Goal: Information Seeking & Learning: Learn about a topic

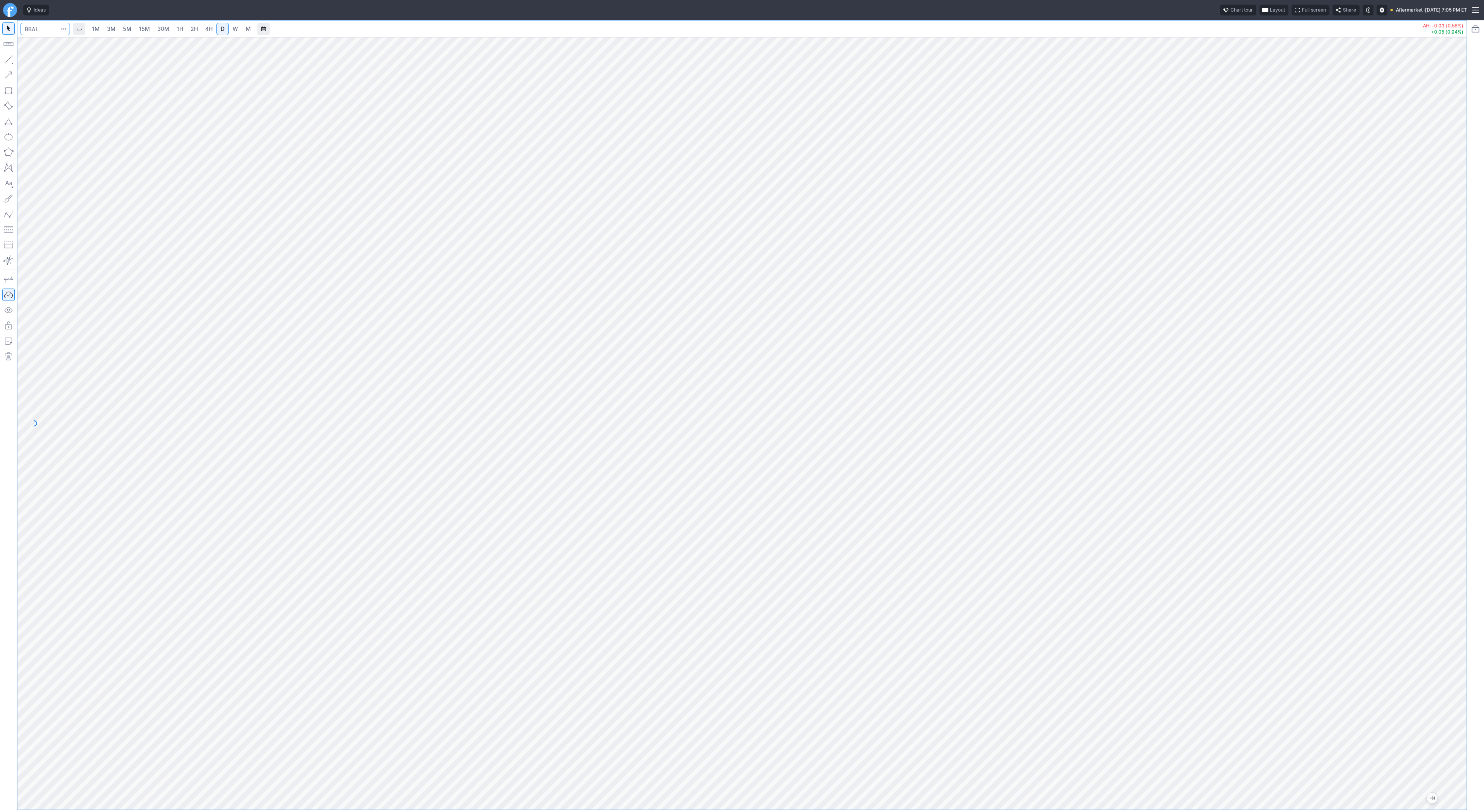
click at [36, 30] on input "Search" at bounding box center [44, 29] width 49 height 12
type input "c"
type input "ses"
click at [233, 29] on span "W" at bounding box center [235, 29] width 5 height 7
click at [227, 32] on link "D" at bounding box center [222, 29] width 12 height 12
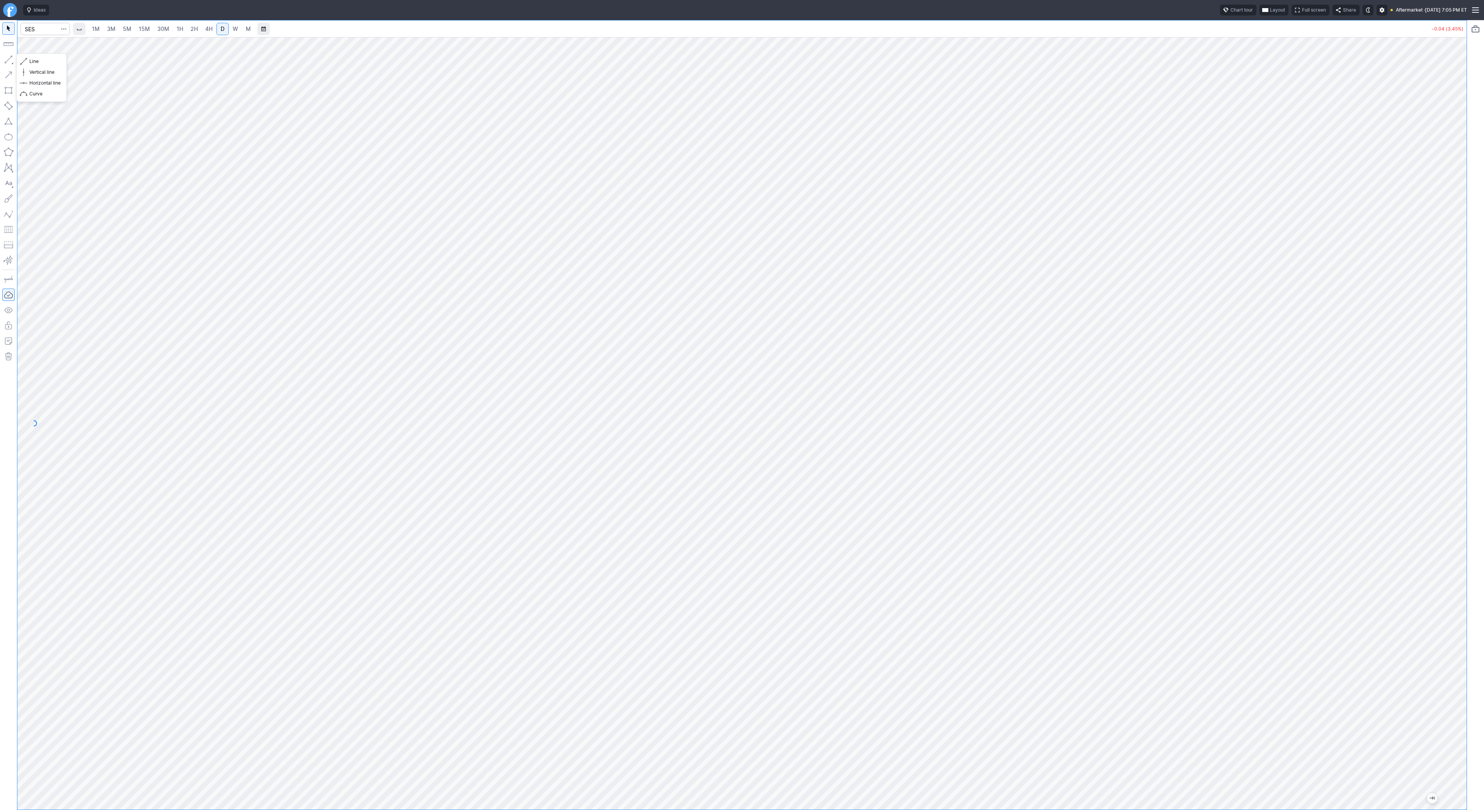
click at [8, 56] on button "button" at bounding box center [8, 59] width 12 height 12
click at [29, 63] on span "Line" at bounding box center [44, 62] width 31 height 8
click at [27, 59] on button "Line" at bounding box center [41, 61] width 45 height 11
click at [26, 61] on span "button" at bounding box center [24, 61] width 5 height 11
click at [7, 58] on button "button" at bounding box center [8, 59] width 12 height 12
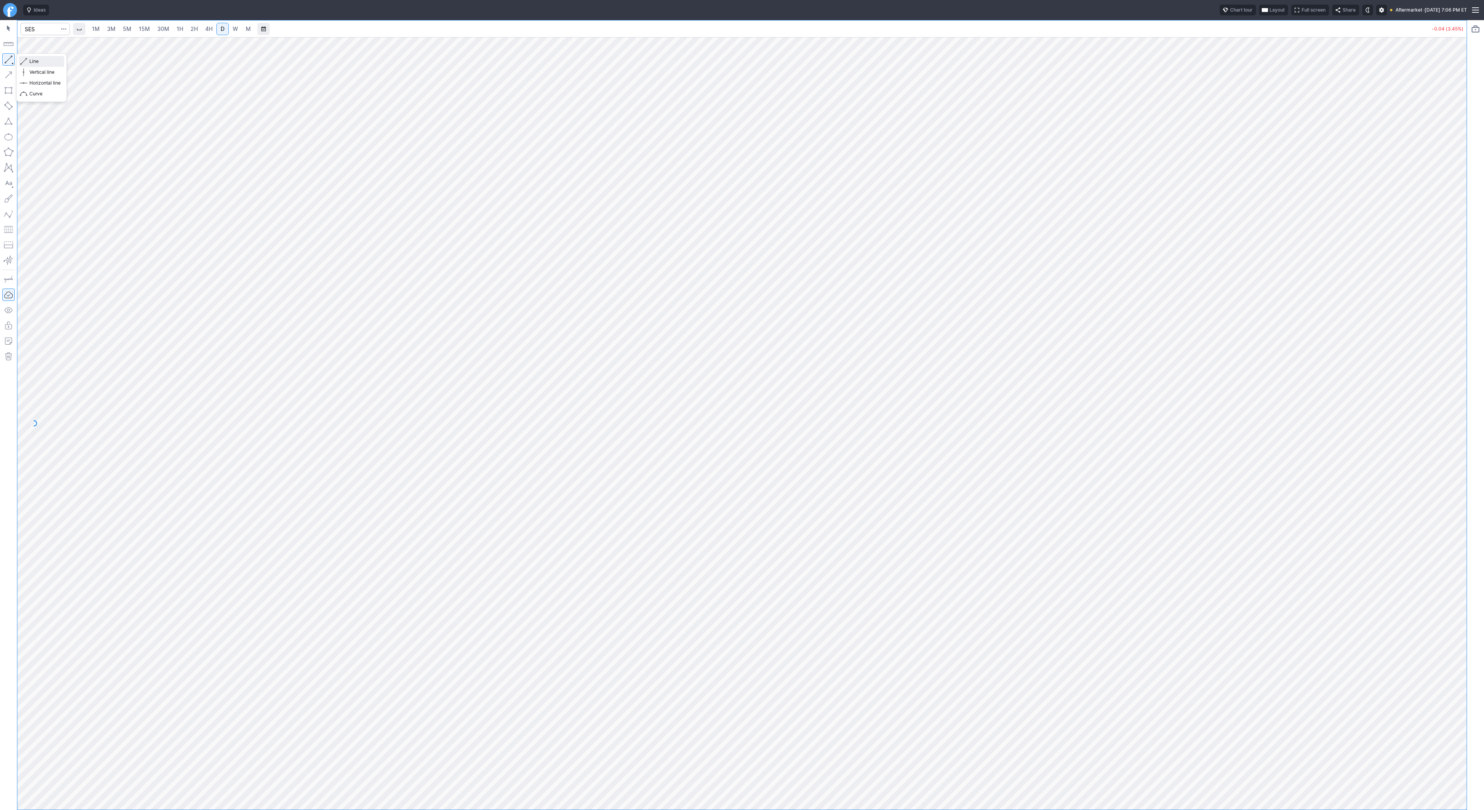
click at [31, 60] on span "Line" at bounding box center [44, 62] width 31 height 8
click at [38, 64] on span "Line" at bounding box center [44, 62] width 31 height 8
click at [1475, 27] on button "Portfolio watchlist" at bounding box center [1475, 29] width 12 height 12
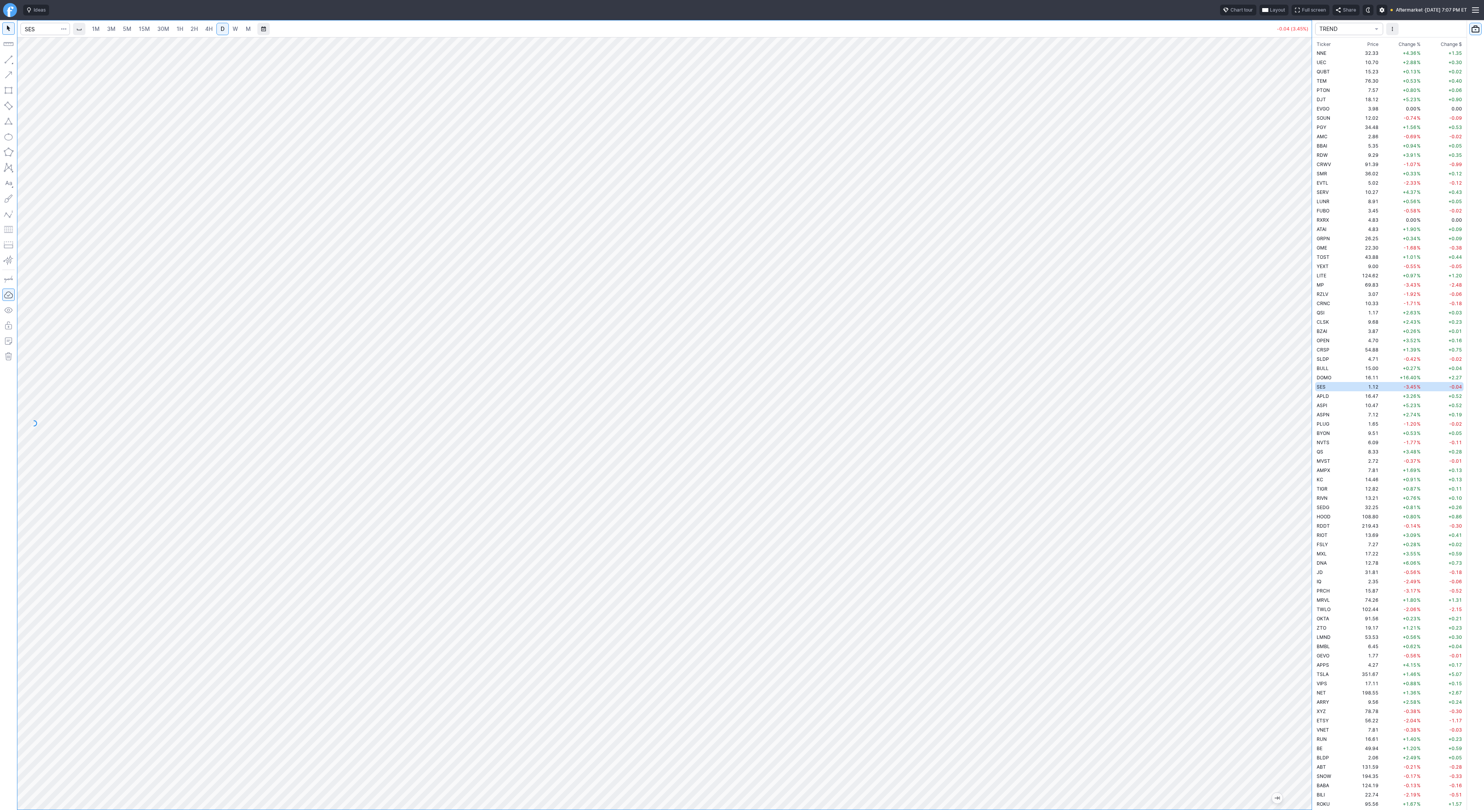
scroll to position [1697, 0]
click at [1405, 43] on span "Change %" at bounding box center [1410, 41] width 22 height 8
click at [1404, 43] on span "Change %" at bounding box center [1410, 45] width 22 height 8
click at [1362, 55] on td "3.15" at bounding box center [1363, 52] width 34 height 9
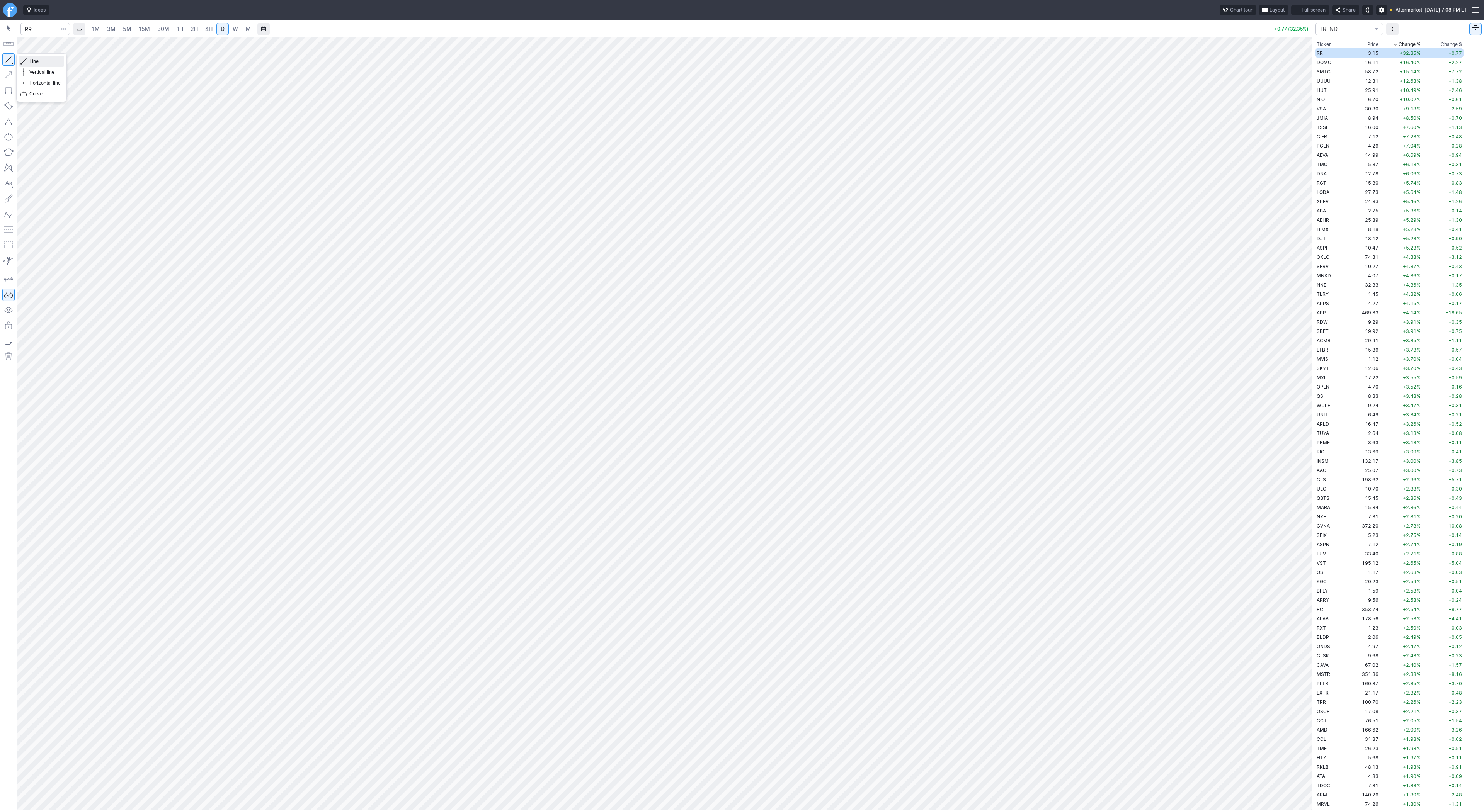
click at [34, 64] on span "Line" at bounding box center [44, 62] width 31 height 8
click at [32, 62] on span "Line" at bounding box center [44, 62] width 31 height 8
click at [41, 62] on div "Line Vertical line Horizontal line Curve" at bounding box center [41, 77] width 51 height 49
click at [11, 57] on button "button" at bounding box center [8, 59] width 12 height 12
click at [33, 60] on span "Line" at bounding box center [44, 62] width 31 height 8
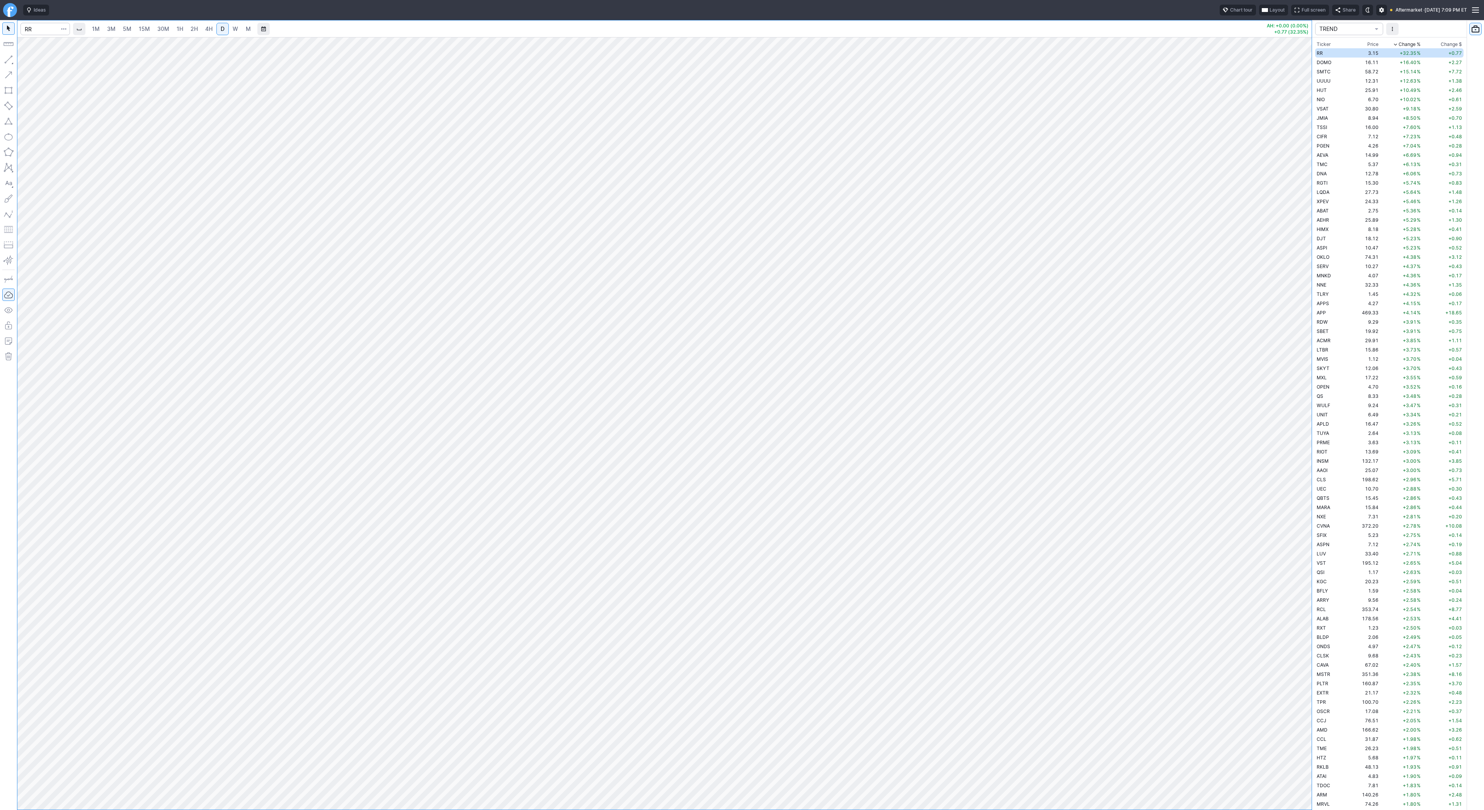
click at [8, 61] on button "button" at bounding box center [8, 59] width 12 height 12
click at [35, 60] on span "Line" at bounding box center [44, 62] width 31 height 8
click at [30, 60] on span "Line" at bounding box center [44, 62] width 31 height 8
click at [53, 28] on input "Search" at bounding box center [44, 29] width 49 height 12
type input "hut"
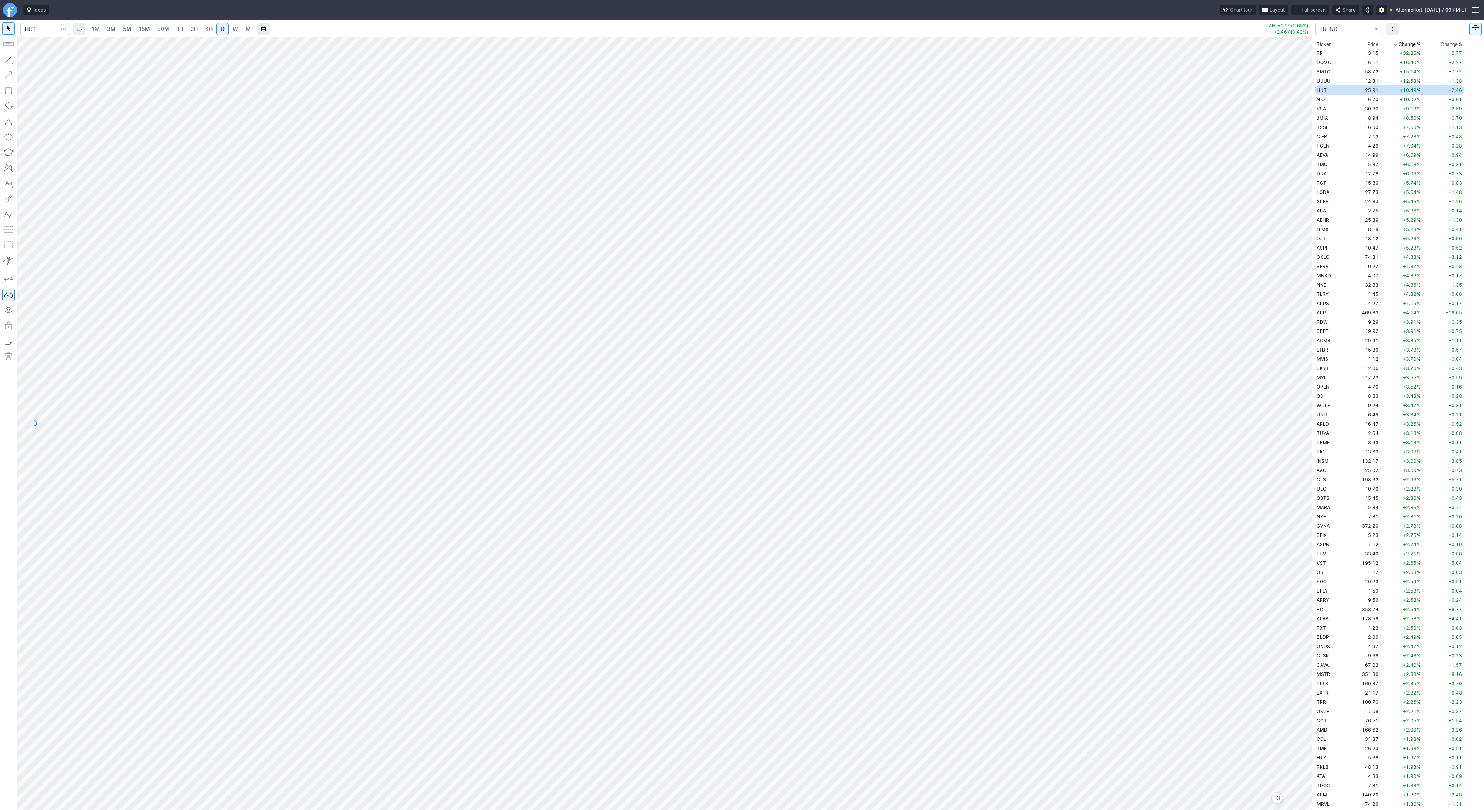
click at [1305, 445] on div at bounding box center [1303, 422] width 16 height 754
click at [32, 61] on span "Line" at bounding box center [44, 62] width 31 height 8
click at [10, 62] on button "button" at bounding box center [8, 59] width 12 height 12
click at [43, 63] on span "Line" at bounding box center [44, 62] width 31 height 8
click at [39, 60] on span "Line" at bounding box center [44, 62] width 31 height 8
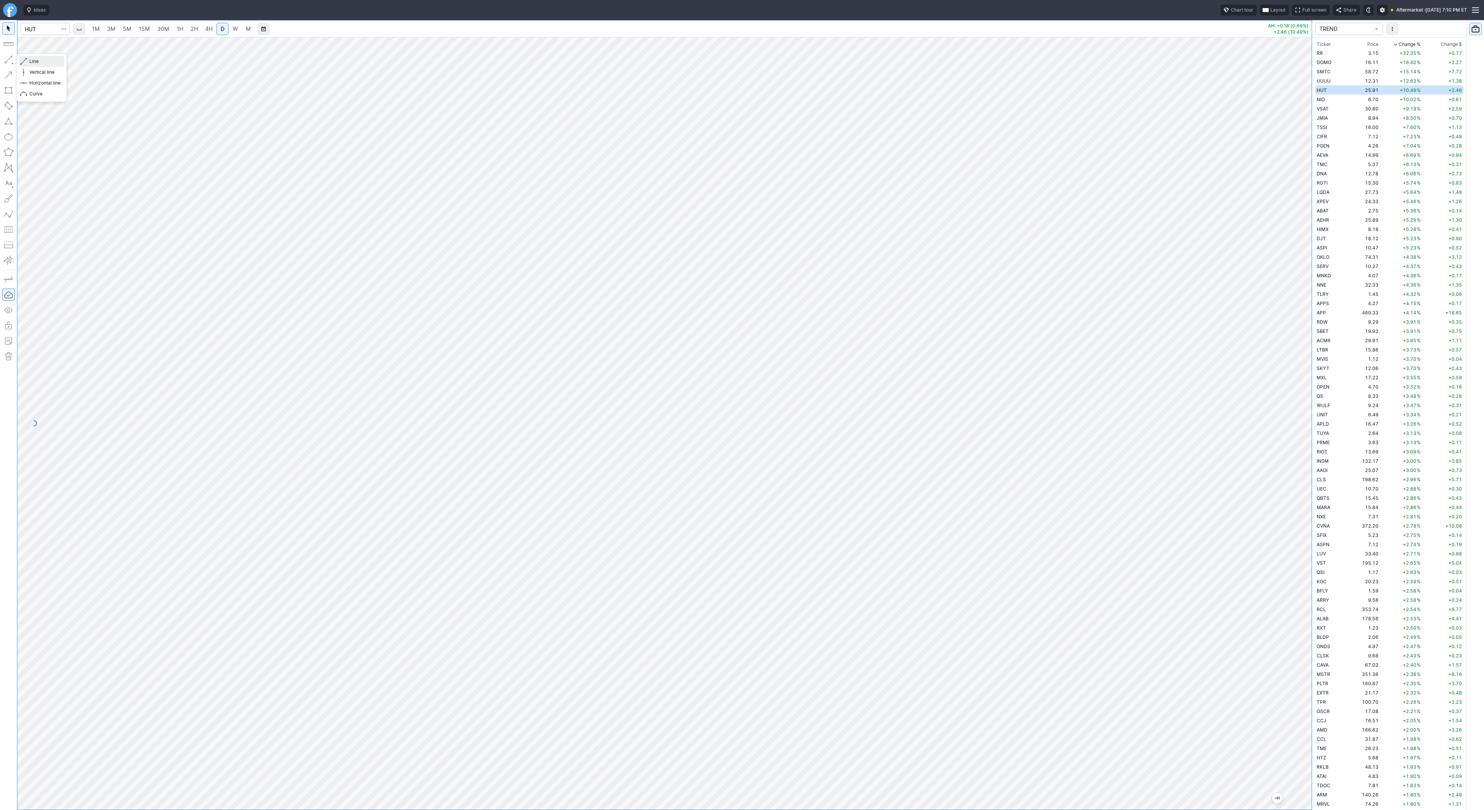
click at [27, 60] on button "Line" at bounding box center [41, 61] width 45 height 11
click at [31, 60] on span "Line" at bounding box center [44, 62] width 31 height 8
click at [38, 63] on span "Line" at bounding box center [44, 62] width 31 height 8
click at [1327, 98] on td "NIO" at bounding box center [1330, 99] width 31 height 9
click at [1325, 108] on span "VSAT" at bounding box center [1323, 109] width 12 height 6
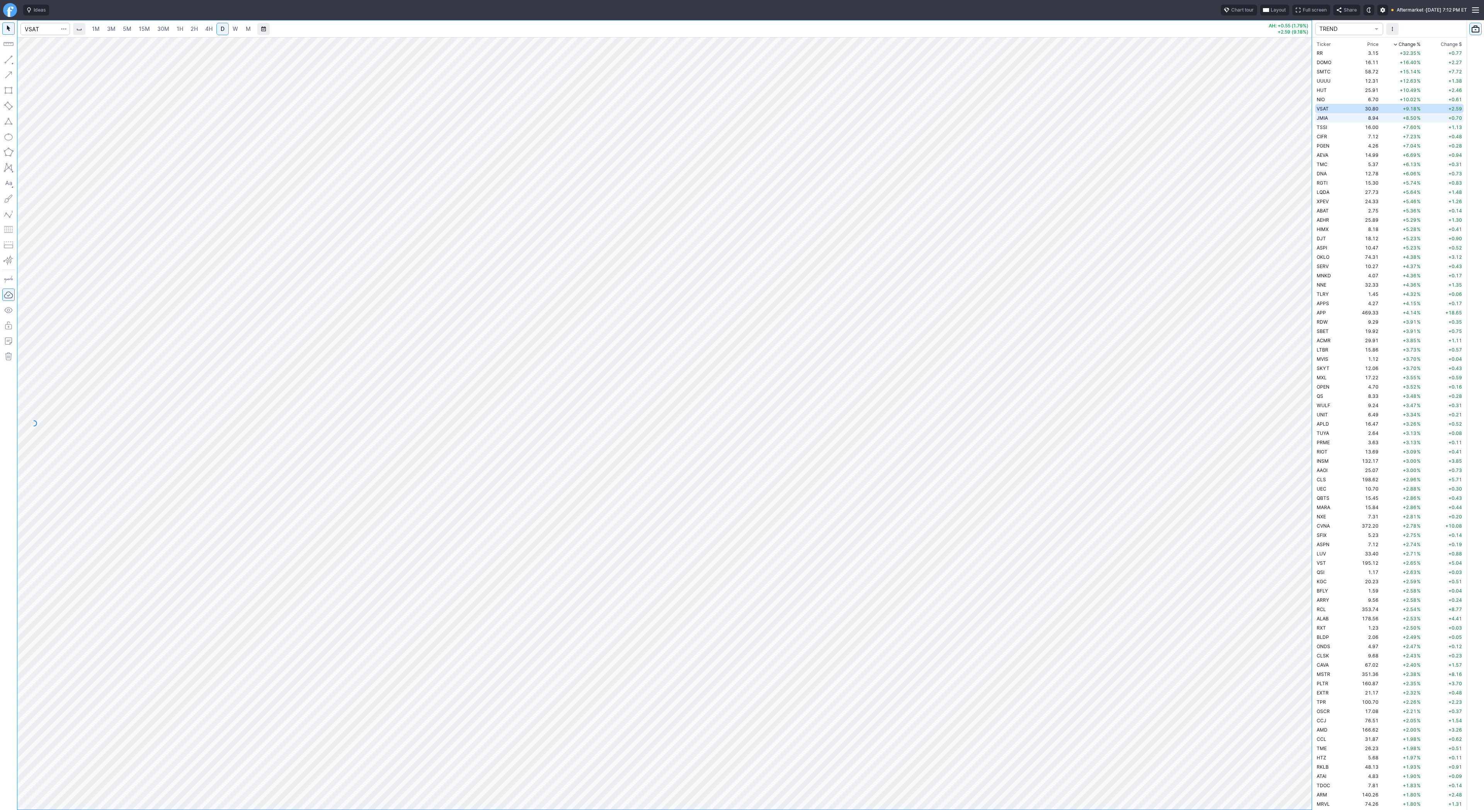
click at [1328, 116] on td "JMIA" at bounding box center [1330, 117] width 31 height 9
click at [1322, 127] on span "TSSI" at bounding box center [1322, 127] width 10 height 6
click at [1329, 140] on td "CIFR" at bounding box center [1330, 136] width 31 height 9
click at [47, 61] on span "Line" at bounding box center [44, 62] width 31 height 8
click at [9, 61] on button "button" at bounding box center [8, 59] width 12 height 12
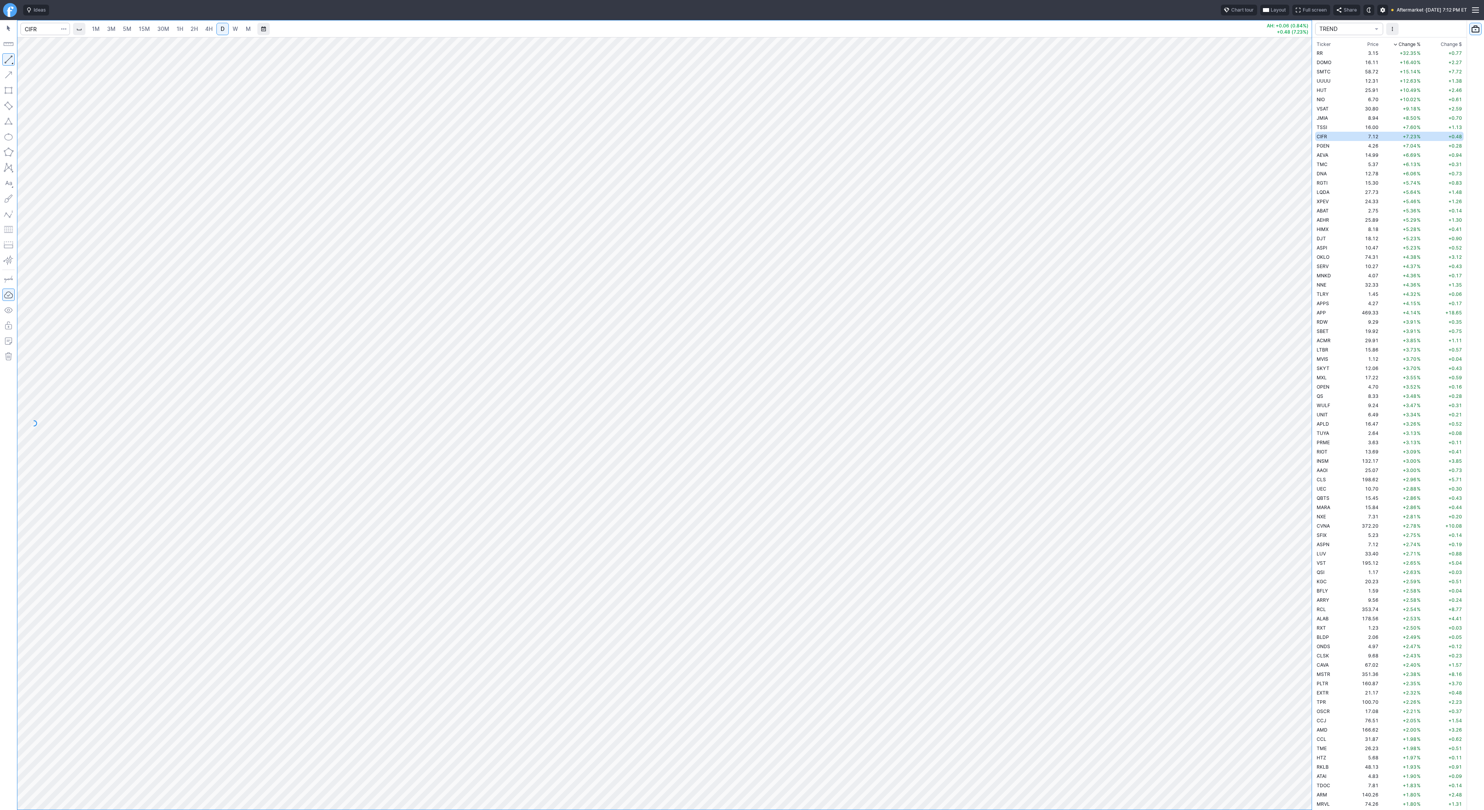
drag, startPoint x: 38, startPoint y: 62, endPoint x: 64, endPoint y: 78, distance: 30.2
click at [38, 63] on div "Line Vertical line Horizontal line Curve" at bounding box center [41, 77] width 51 height 49
click at [11, 56] on button "button" at bounding box center [8, 59] width 12 height 12
click at [33, 61] on span "Line" at bounding box center [44, 62] width 31 height 8
click at [44, 65] on div "Line Vertical line Horizontal line Curve" at bounding box center [41, 77] width 51 height 49
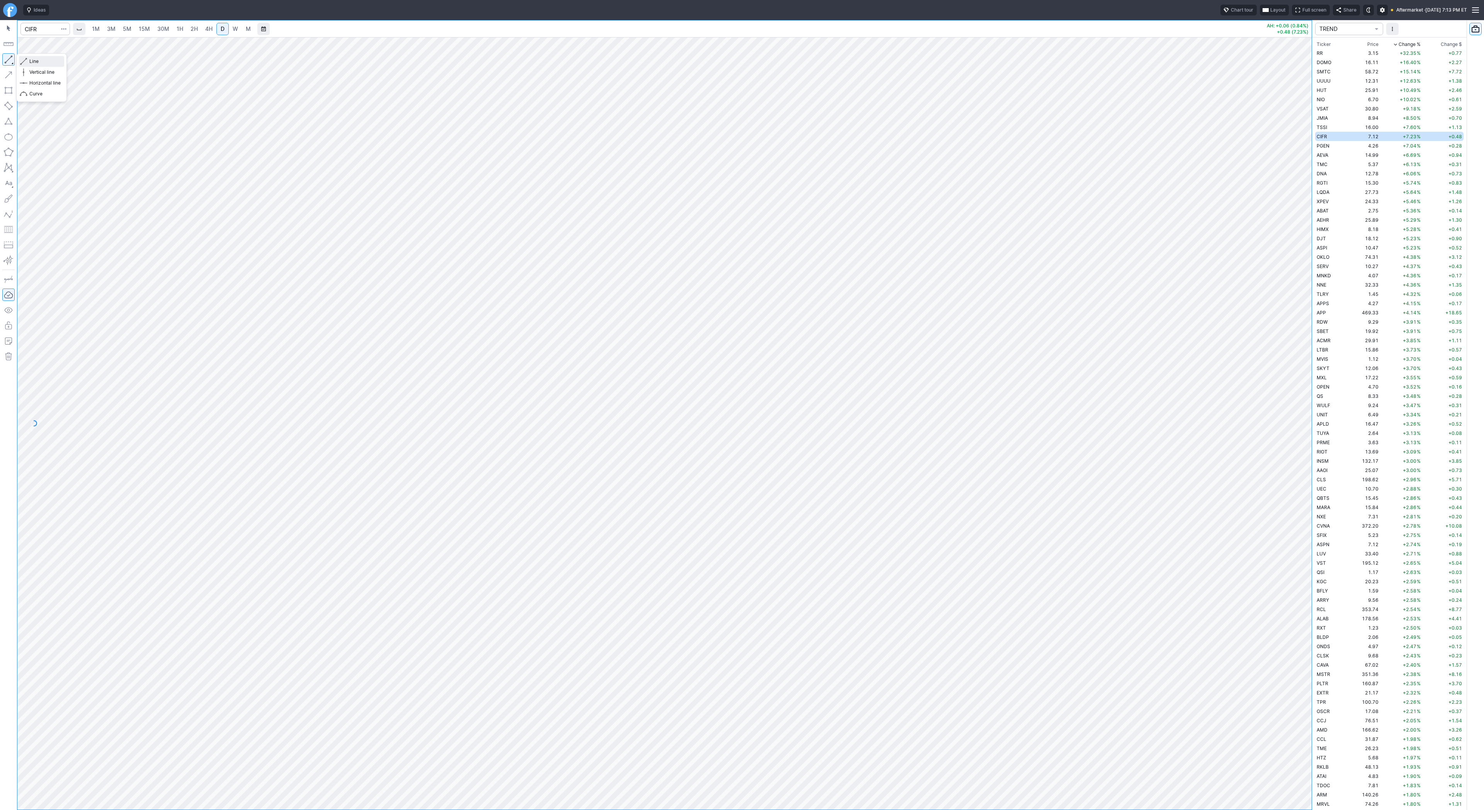
click at [29, 60] on span "Line" at bounding box center [44, 62] width 31 height 8
click at [1326, 148] on span "PGEN" at bounding box center [1323, 146] width 13 height 6
click at [1279, 563] on div at bounding box center [664, 423] width 1294 height 773
click at [46, 60] on span "Line" at bounding box center [44, 62] width 31 height 8
click at [35, 61] on span "Line" at bounding box center [44, 62] width 31 height 8
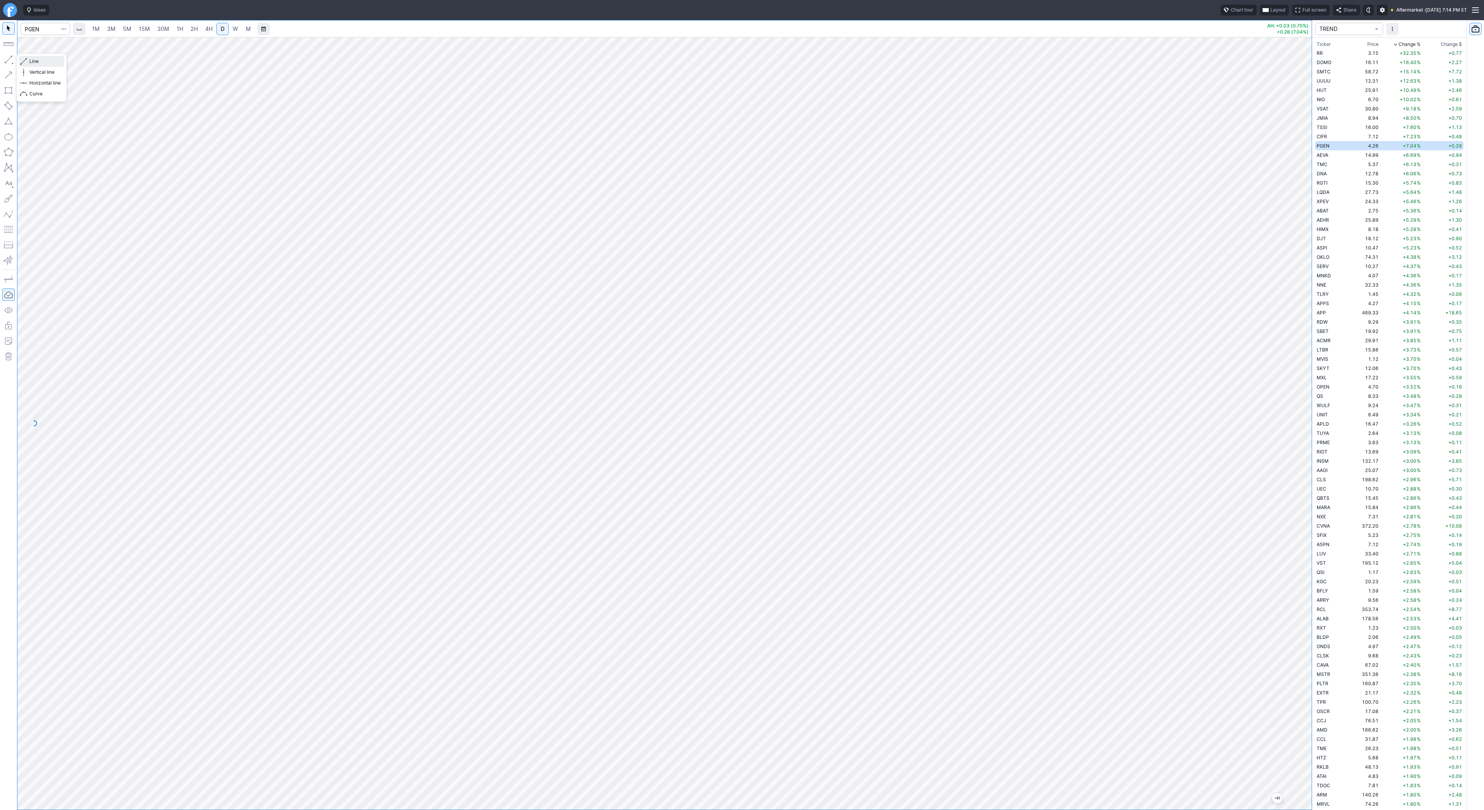
drag, startPoint x: 35, startPoint y: 62, endPoint x: 37, endPoint y: 81, distance: 19.0
click at [35, 62] on span "Line" at bounding box center [44, 62] width 31 height 8
drag, startPoint x: 9, startPoint y: 53, endPoint x: 25, endPoint y: 85, distance: 35.9
click at [9, 53] on div at bounding box center [8, 415] width 17 height 790
click at [38, 60] on span "Line" at bounding box center [44, 62] width 31 height 8
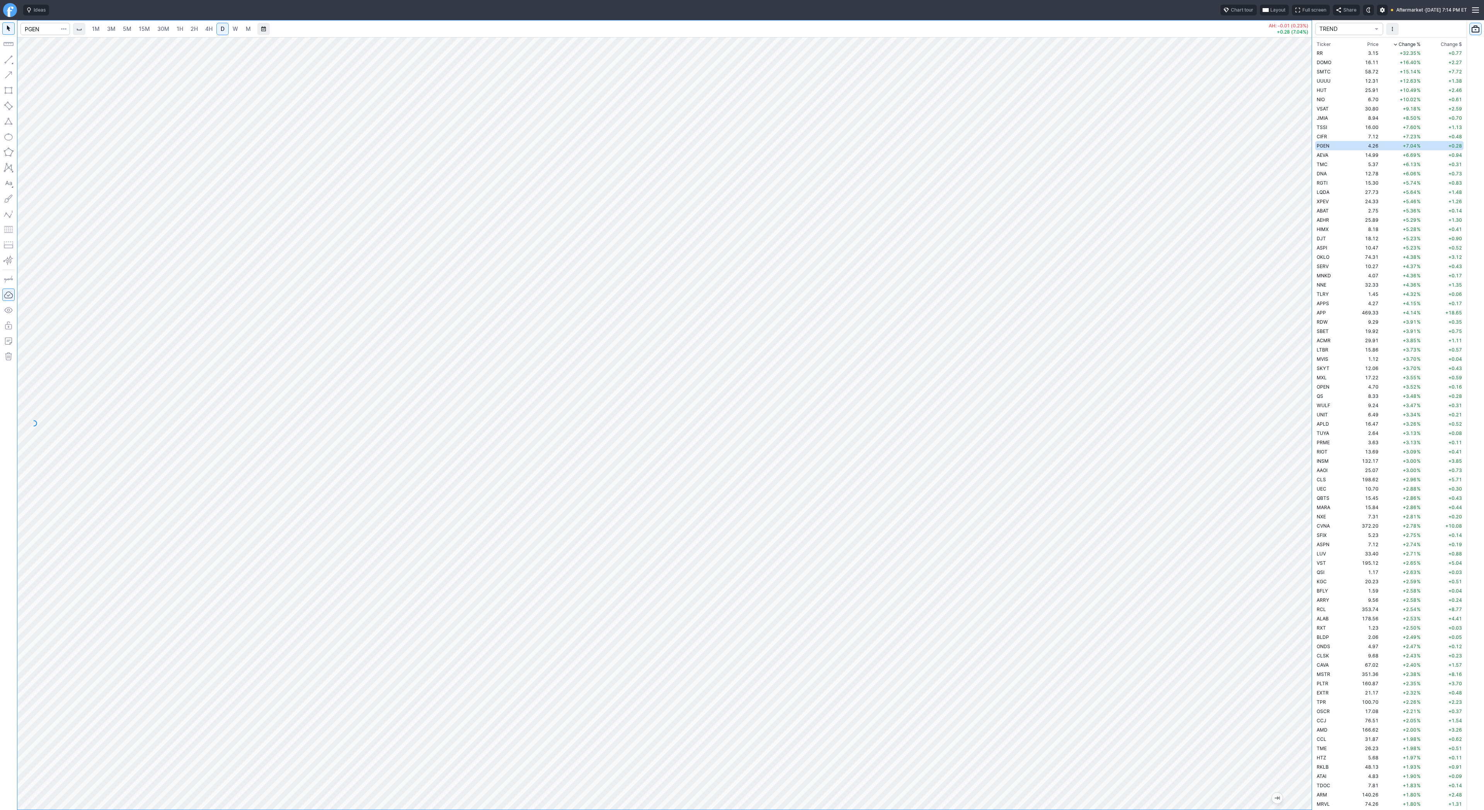
click at [36, 60] on div "Line Vertical line Horizontal line Curve" at bounding box center [41, 77] width 51 height 49
click at [38, 62] on span "Line" at bounding box center [44, 62] width 31 height 8
drag, startPoint x: 1305, startPoint y: 286, endPoint x: 1302, endPoint y: 301, distance: 15.1
click at [1302, 301] on div at bounding box center [1303, 422] width 16 height 754
click at [36, 61] on span "Line" at bounding box center [44, 62] width 31 height 8
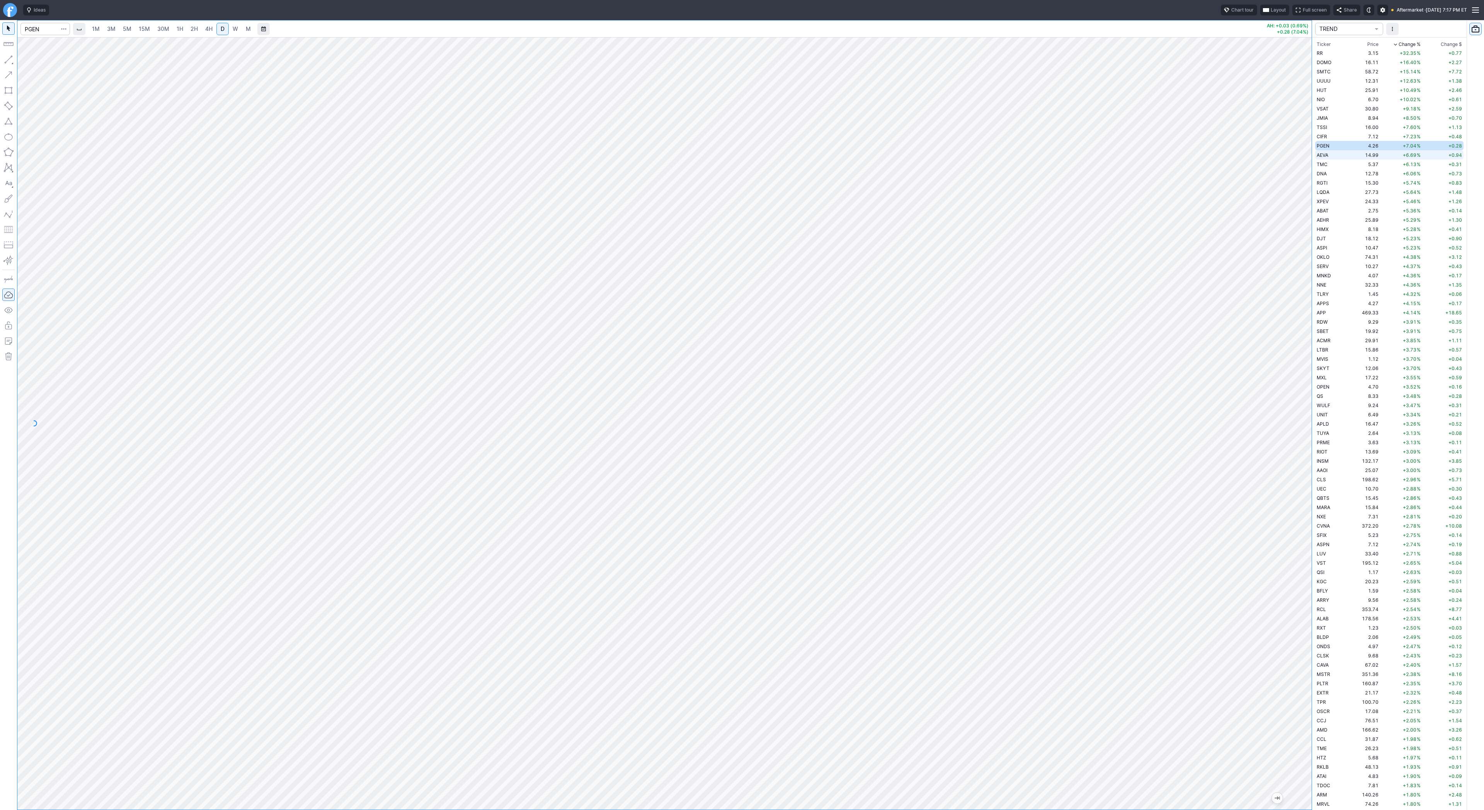
click at [1321, 157] on span "AEVA" at bounding box center [1323, 155] width 12 height 6
click at [8, 62] on button "button" at bounding box center [8, 59] width 12 height 12
click at [1305, 659] on div at bounding box center [1303, 422] width 16 height 754
drag, startPoint x: 1307, startPoint y: 461, endPoint x: 1299, endPoint y: 517, distance: 56.7
click at [1299, 517] on div at bounding box center [1303, 422] width 16 height 754
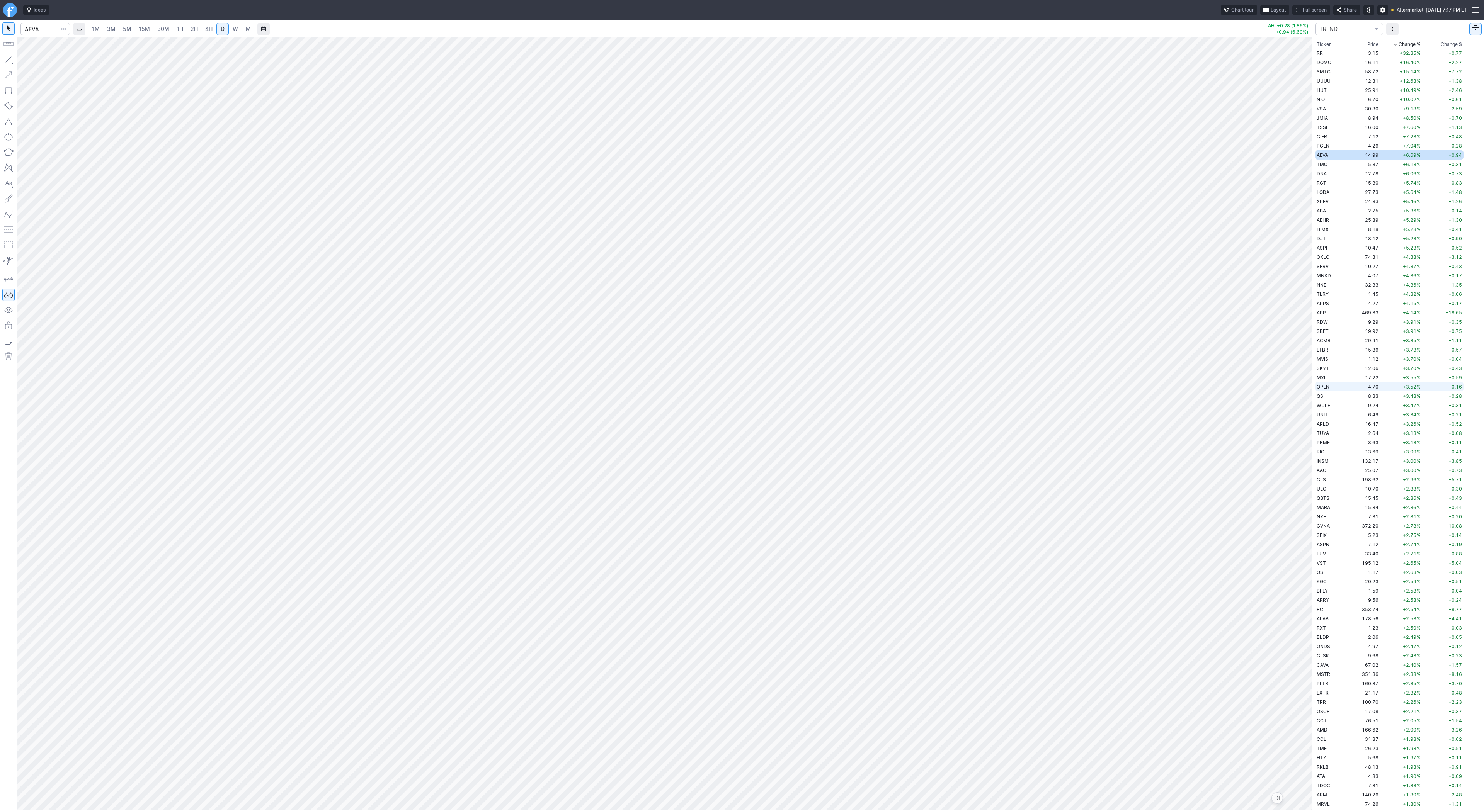
drag, startPoint x: 1307, startPoint y: 550, endPoint x: 1317, endPoint y: 385, distance: 164.5
click at [1317, 385] on div "1M 3M 5M 15M 30M 1H 2H 4H D W M AH: +0.28 (1.86%) +0.94 (6.69%) TREND Ticker Pr…" at bounding box center [742, 415] width 1484 height 790
drag, startPoint x: 1304, startPoint y: 509, endPoint x: 1295, endPoint y: 560, distance: 51.5
click at [1295, 560] on div at bounding box center [1303, 422] width 16 height 754
click at [28, 61] on button "Line" at bounding box center [41, 61] width 45 height 11
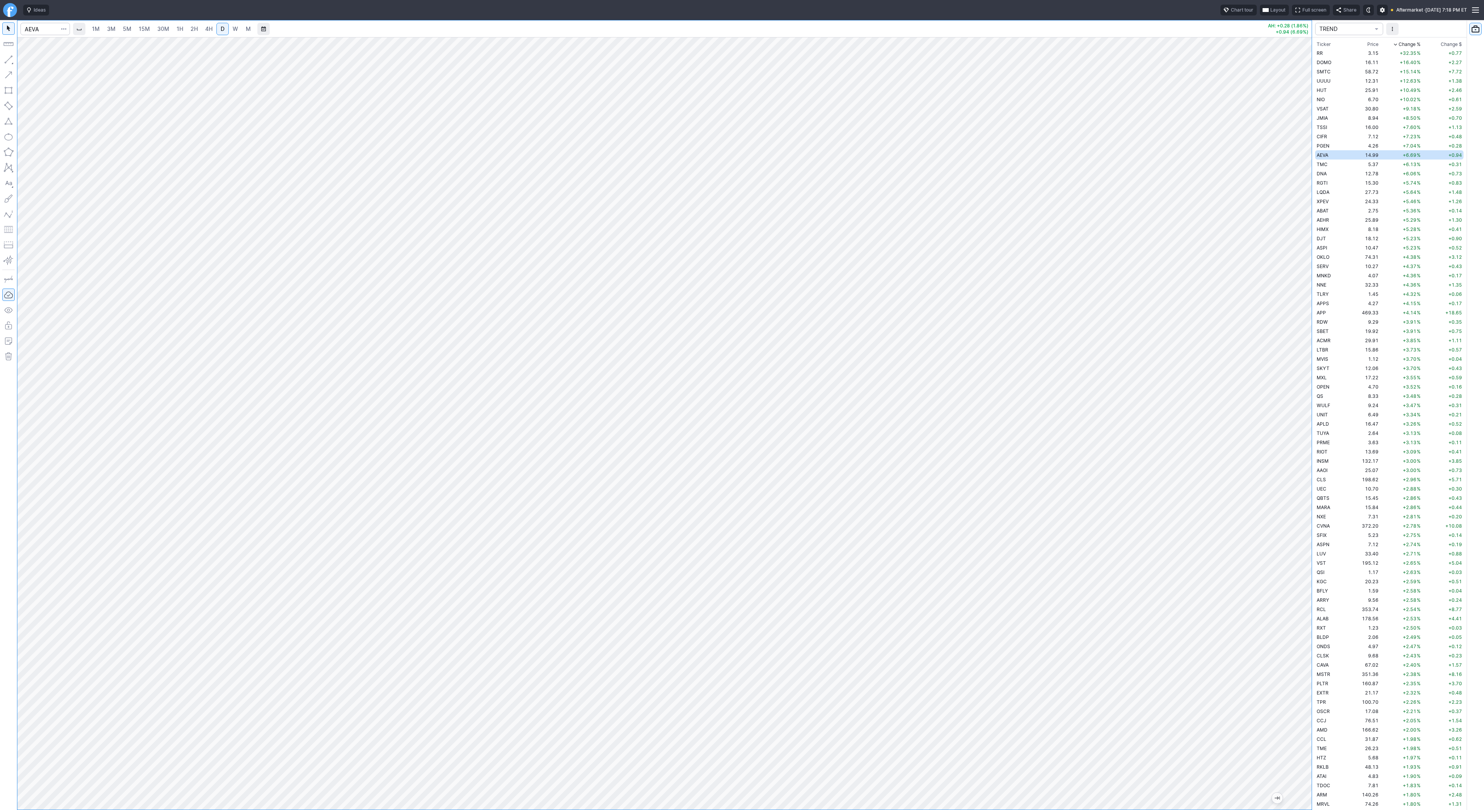
click at [32, 60] on div "Line Vertical line Horizontal line Curve" at bounding box center [41, 77] width 51 height 49
click at [35, 61] on span "Line" at bounding box center [44, 62] width 31 height 8
click at [36, 60] on span "Line" at bounding box center [44, 62] width 31 height 8
click at [28, 59] on button "Line" at bounding box center [41, 61] width 45 height 11
click at [5, 60] on button "button" at bounding box center [8, 59] width 12 height 12
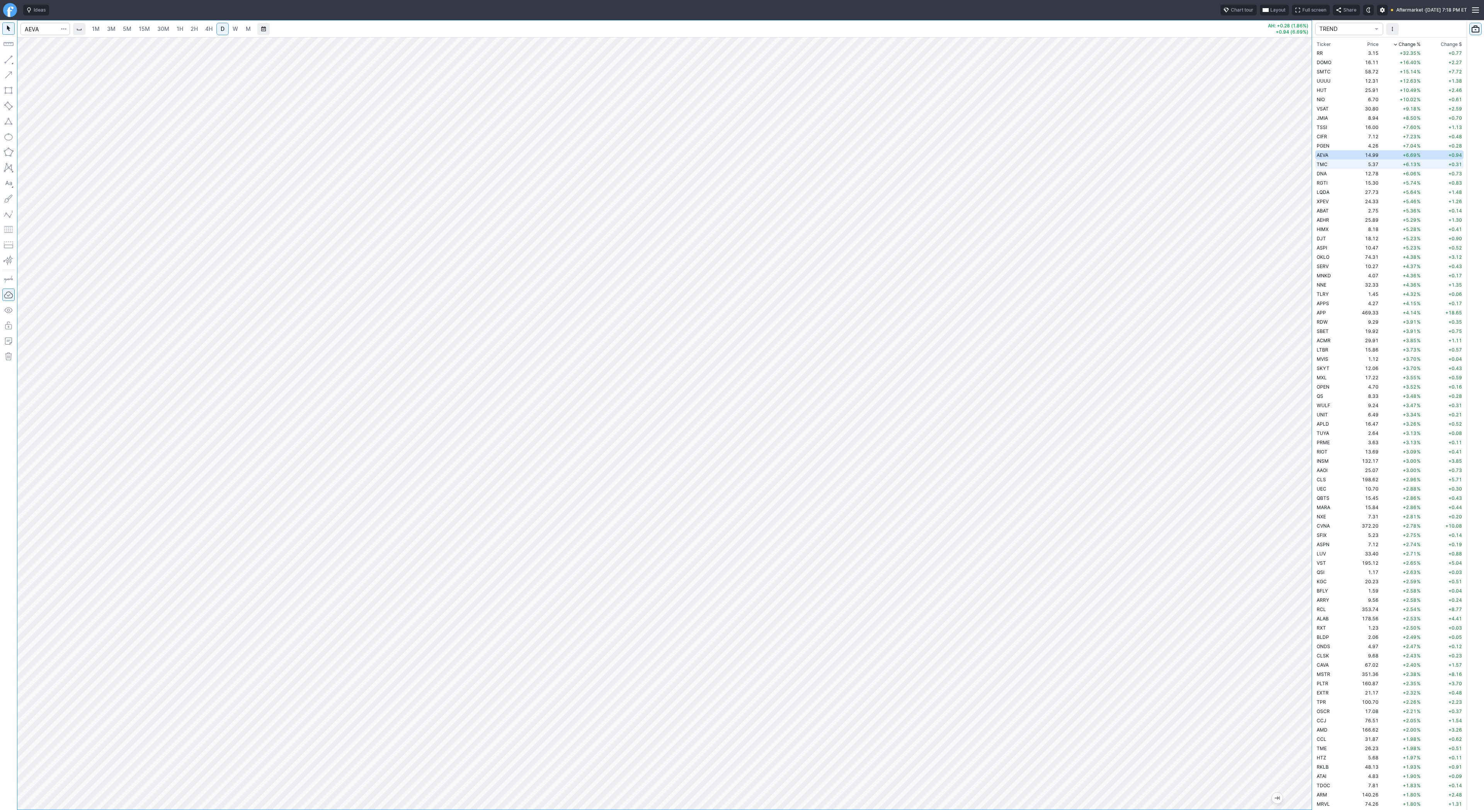
click at [1322, 162] on span "TMC" at bounding box center [1322, 165] width 11 height 6
click at [1324, 175] on span "DNA" at bounding box center [1322, 174] width 10 height 6
click at [33, 62] on span "Line" at bounding box center [44, 62] width 31 height 8
click at [36, 63] on span "Line" at bounding box center [44, 62] width 31 height 8
click at [10, 56] on button "button" at bounding box center [8, 59] width 12 height 12
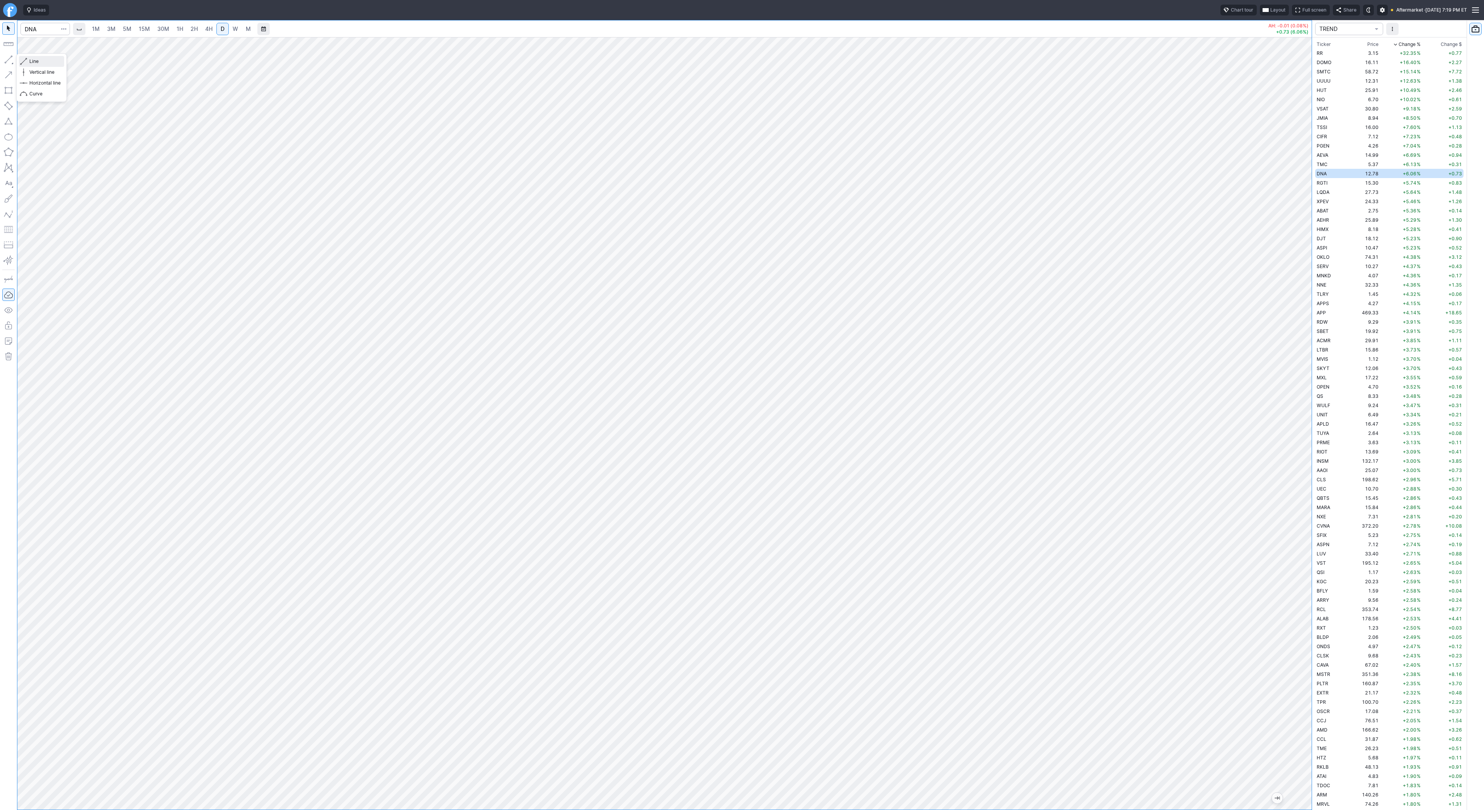
click at [35, 60] on div "Line Vertical line Horizontal line Curve" at bounding box center [41, 77] width 51 height 49
click at [34, 60] on span "Line" at bounding box center [44, 62] width 31 height 8
click at [34, 62] on span "Line" at bounding box center [44, 62] width 31 height 8
click at [34, 63] on span "Line" at bounding box center [44, 62] width 31 height 8
click at [33, 60] on span "Line" at bounding box center [44, 62] width 31 height 8
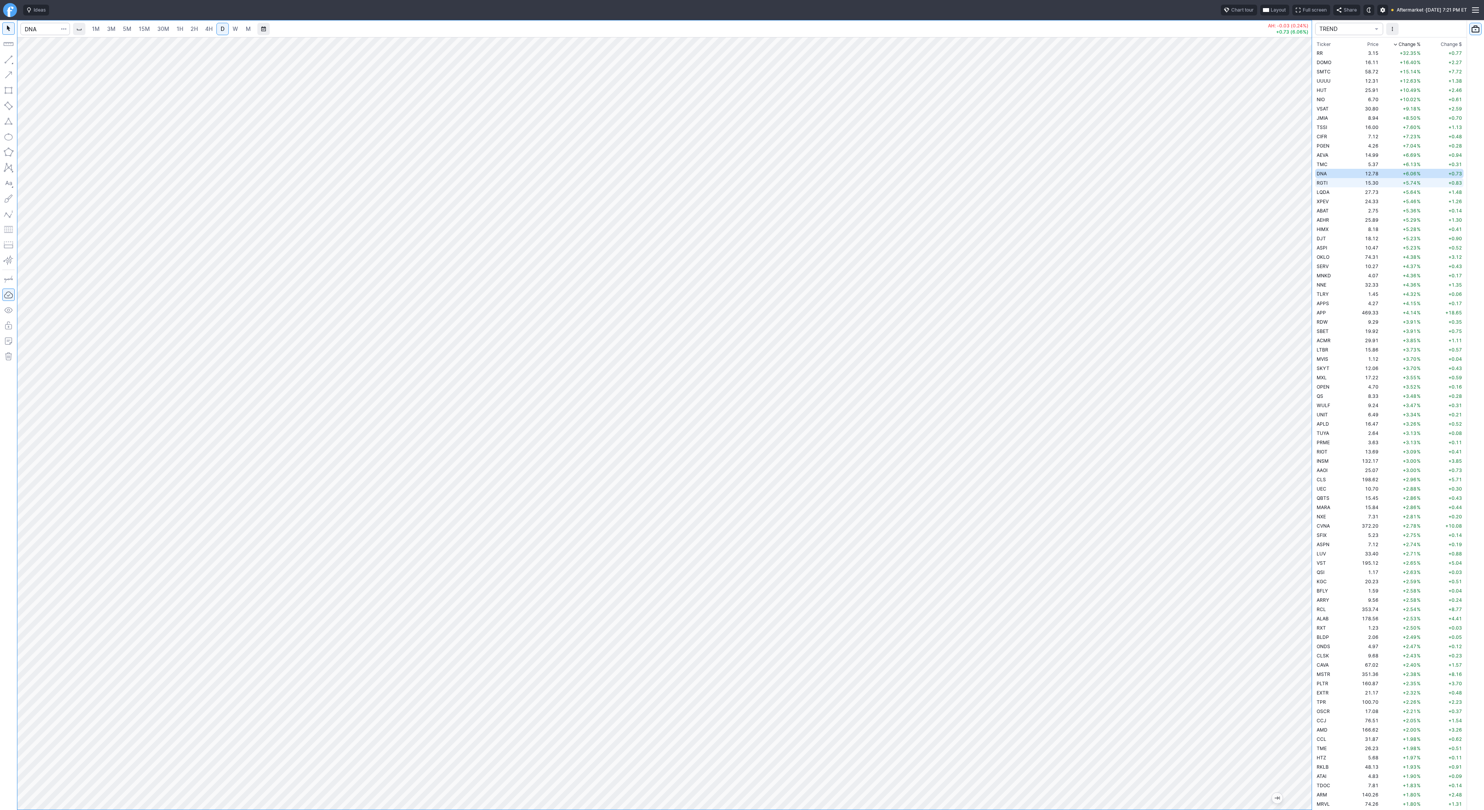
click at [1322, 184] on span "RGTI" at bounding box center [1322, 183] width 11 height 6
click at [29, 61] on span "Line" at bounding box center [44, 62] width 31 height 8
click at [1346, 187] on td "27.73" at bounding box center [1363, 191] width 34 height 9
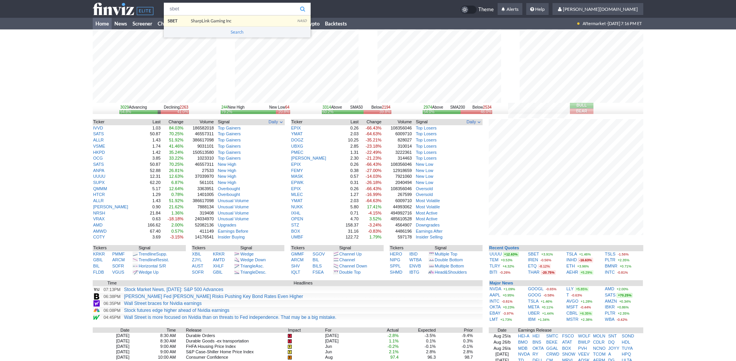
type input "sbet"
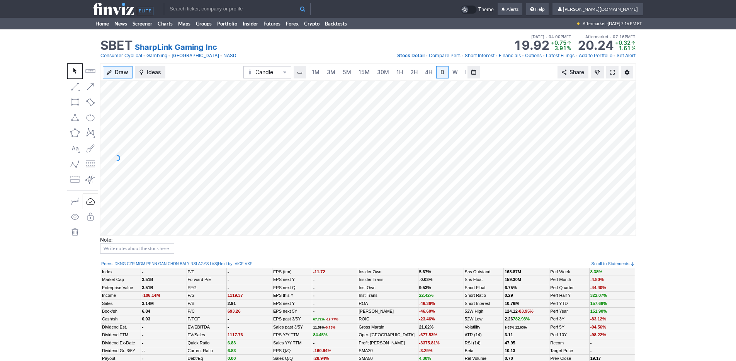
scroll to position [0, 8]
click at [330, 70] on link "3M" at bounding box center [323, 72] width 15 height 12
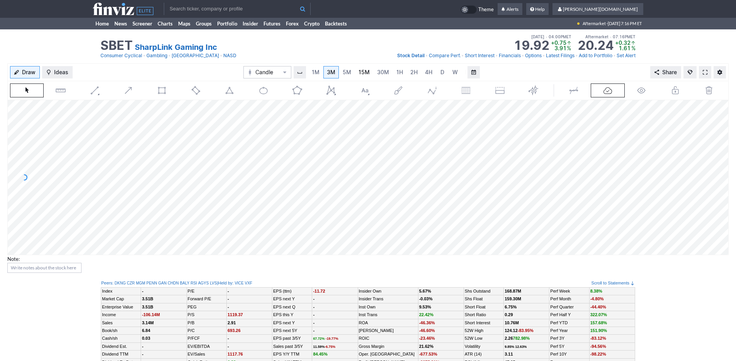
click at [357, 71] on link "15M" at bounding box center [364, 72] width 18 height 12
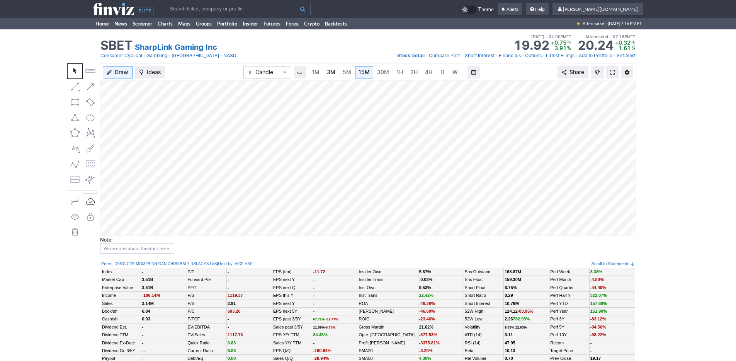
click at [334, 71] on link "3M" at bounding box center [330, 72] width 15 height 12
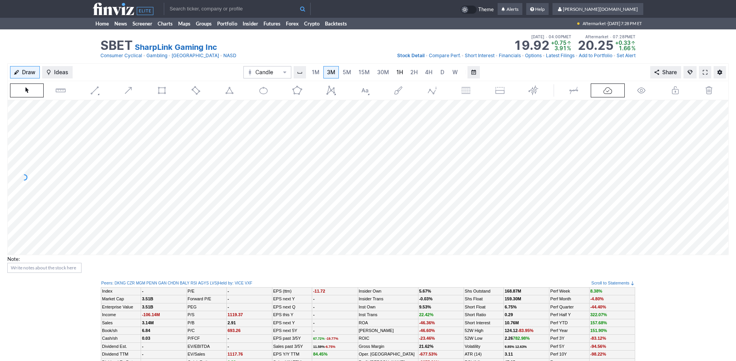
click at [397, 72] on span "1H" at bounding box center [399, 72] width 7 height 7
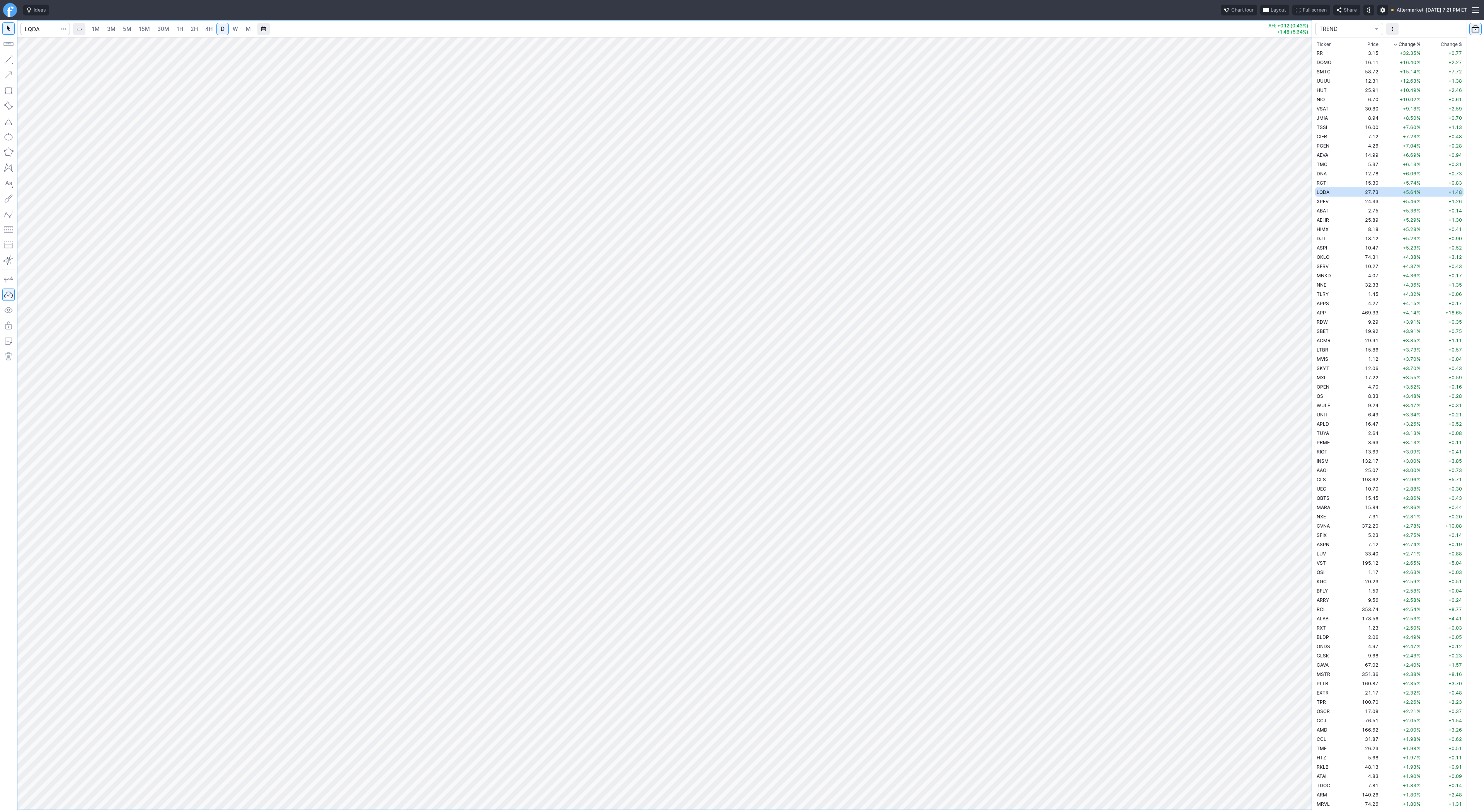
click at [233, 25] on span "W" at bounding box center [235, 29] width 5 height 8
click at [1326, 201] on span "XPEV" at bounding box center [1323, 202] width 12 height 6
click at [220, 31] on span "D" at bounding box center [222, 29] width 5 height 8
click at [7, 57] on button "button" at bounding box center [8, 59] width 12 height 12
click at [32, 60] on span "Line" at bounding box center [44, 62] width 31 height 8
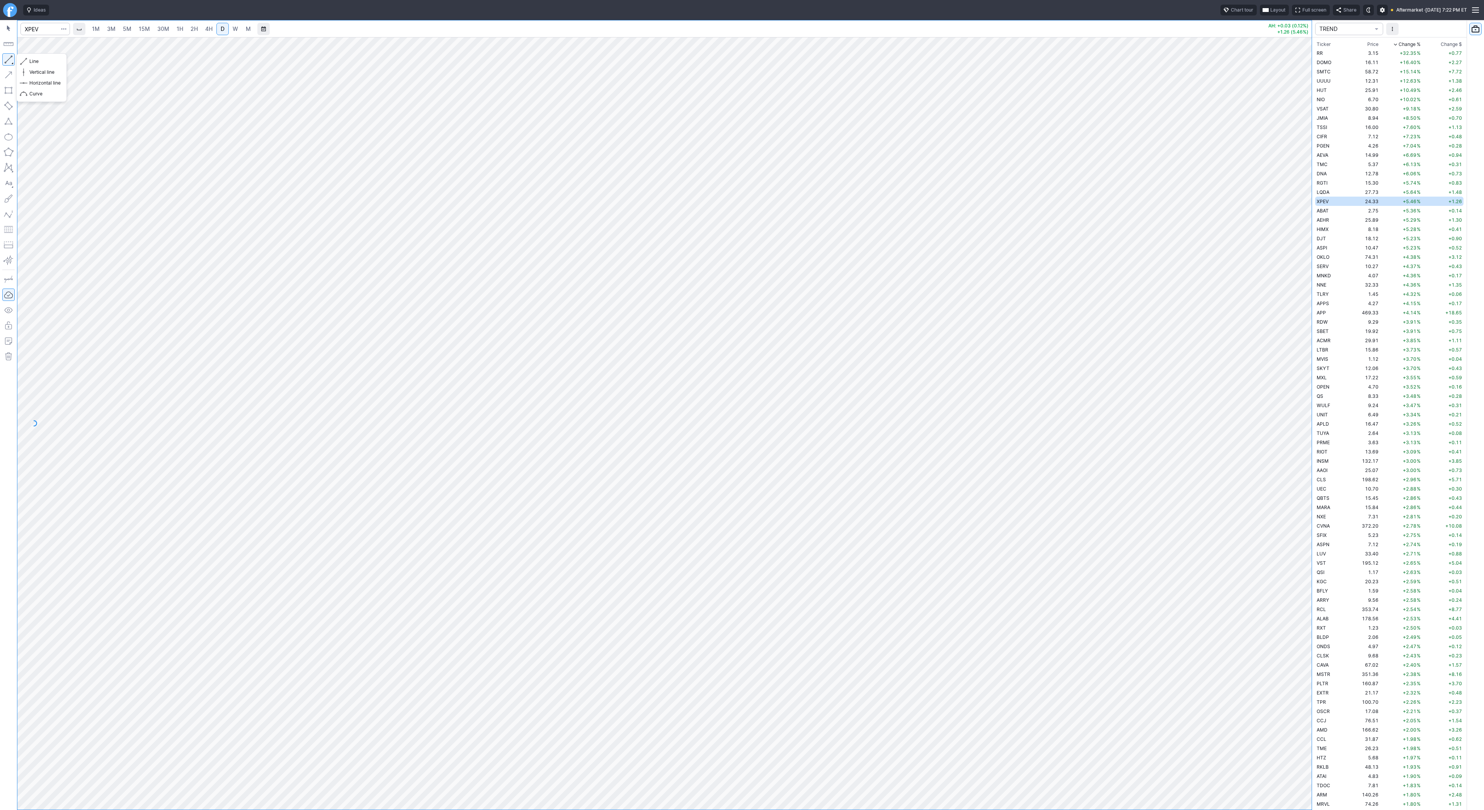
click at [10, 58] on button "button" at bounding box center [8, 59] width 12 height 12
click at [9, 57] on button "button" at bounding box center [8, 59] width 12 height 12
click at [6, 56] on button "button" at bounding box center [8, 59] width 12 height 12
click at [10, 56] on button "button" at bounding box center [8, 59] width 12 height 12
click at [7, 61] on button "button" at bounding box center [8, 59] width 12 height 12
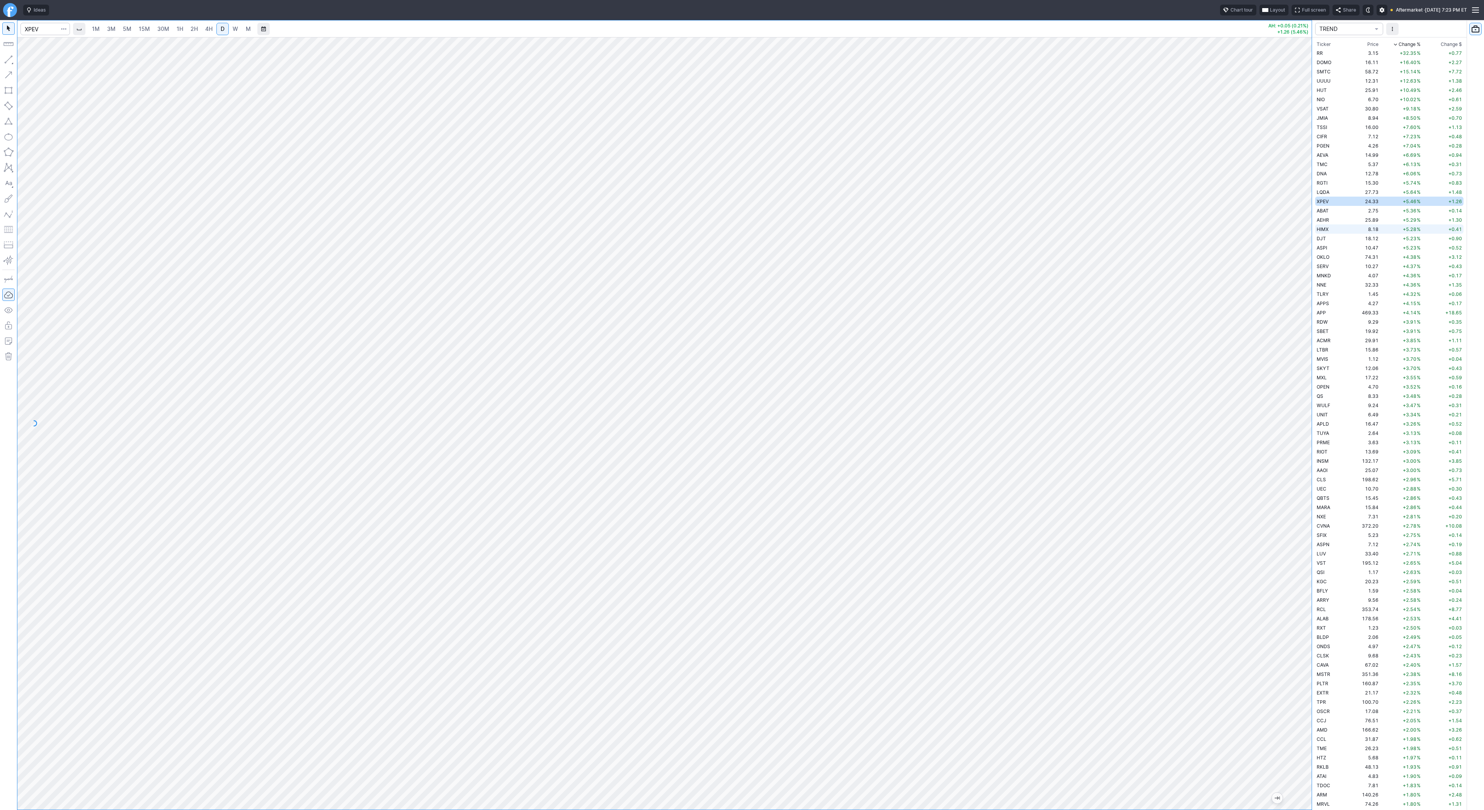
click at [1358, 226] on td "8.18" at bounding box center [1363, 229] width 34 height 9
click at [9, 60] on button "button" at bounding box center [8, 59] width 12 height 12
drag, startPoint x: 8, startPoint y: 58, endPoint x: 28, endPoint y: 99, distance: 45.8
click at [8, 58] on button "button" at bounding box center [8, 59] width 12 height 12
click at [7, 57] on button "button" at bounding box center [8, 59] width 12 height 12
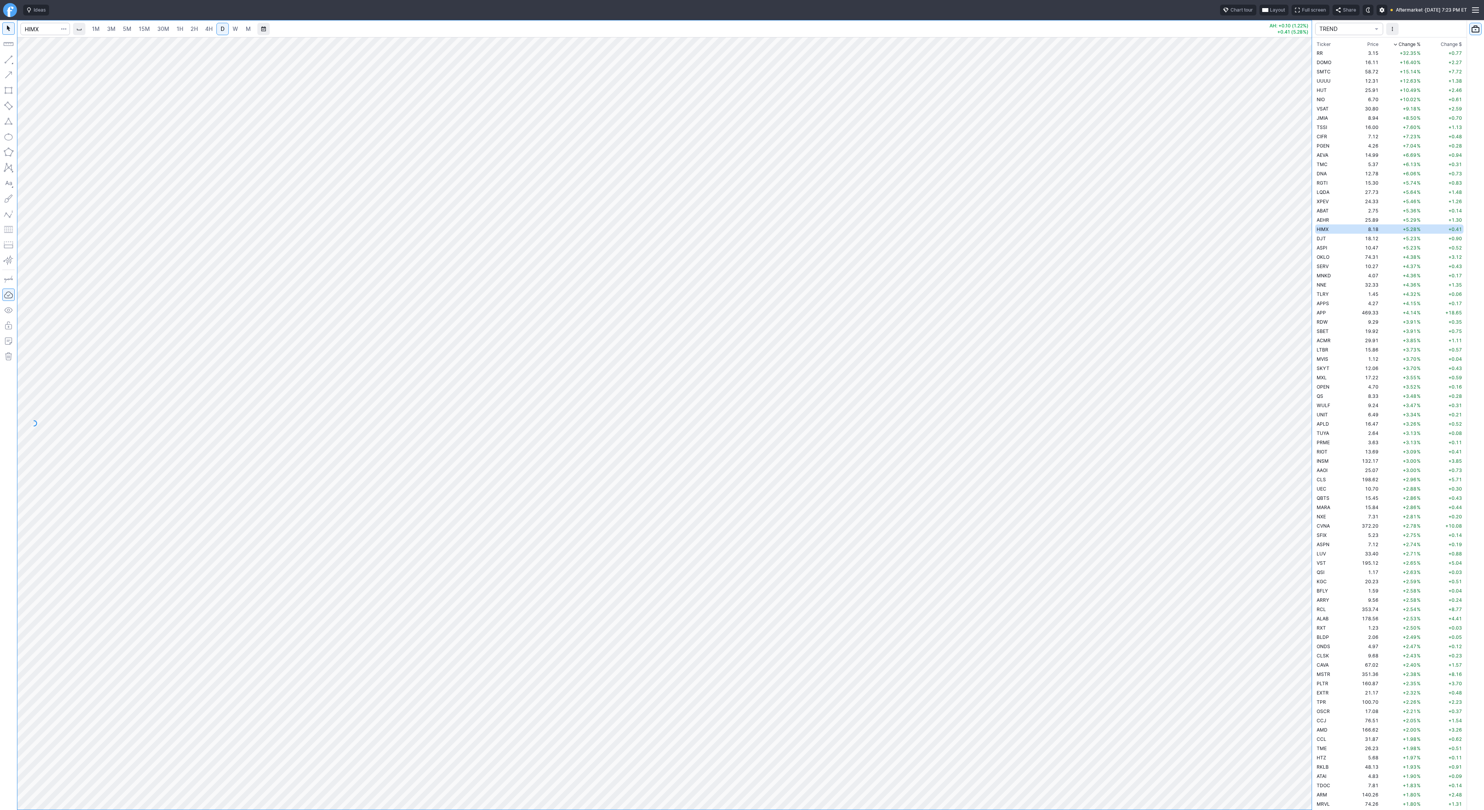
click at [5, 57] on button "button" at bounding box center [8, 59] width 12 height 12
click at [34, 61] on div "Line Vertical line Horizontal line Curve" at bounding box center [41, 77] width 51 height 49
click at [41, 62] on div "Line Vertical line Horizontal line Curve" at bounding box center [41, 77] width 51 height 49
click at [32, 61] on span "Line" at bounding box center [44, 62] width 31 height 8
click at [41, 63] on span "Line" at bounding box center [44, 62] width 31 height 8
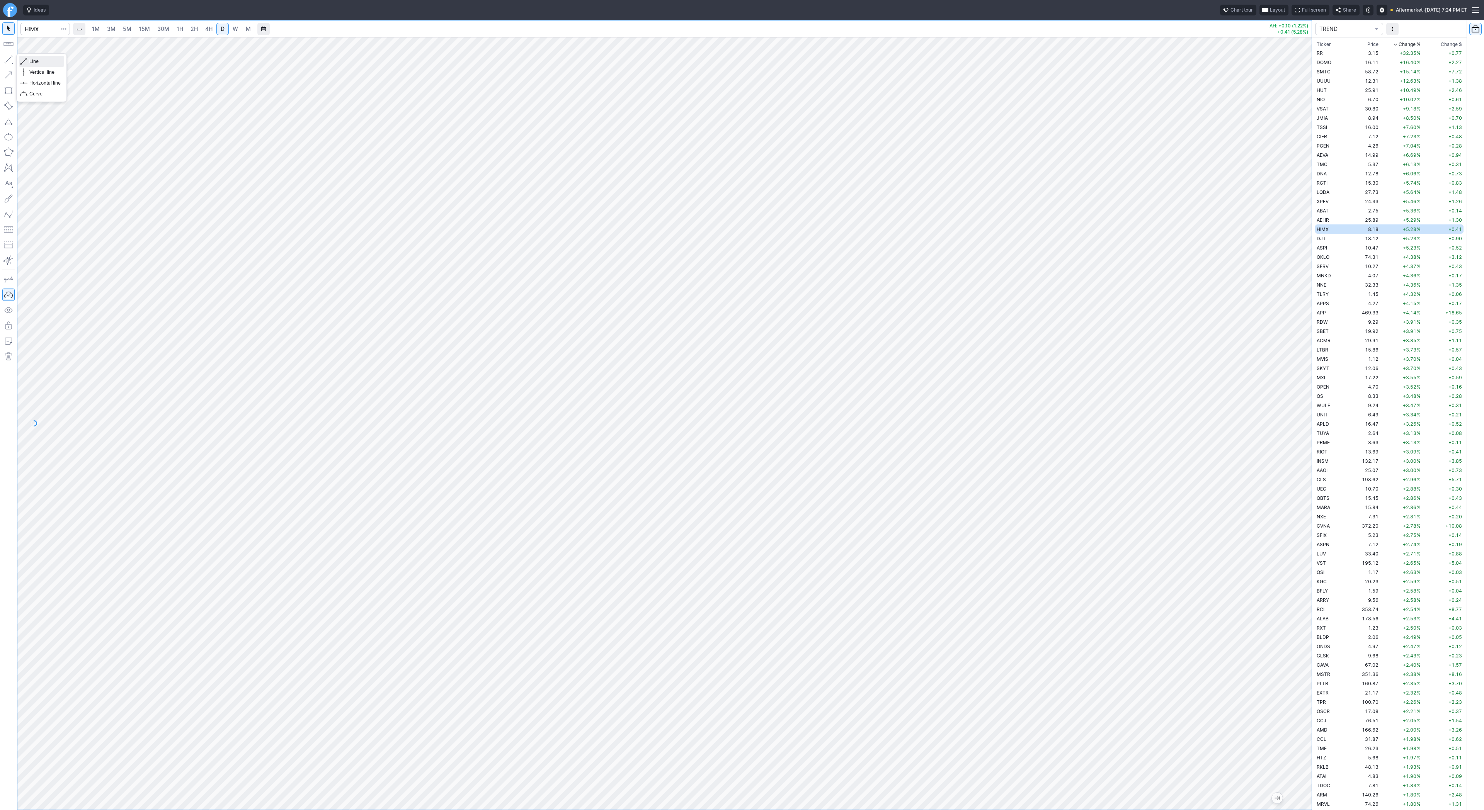
click at [33, 62] on span "Line" at bounding box center [44, 62] width 31 height 8
drag, startPoint x: 1312, startPoint y: 769, endPoint x: 1172, endPoint y: 764, distance: 139.2
click at [1327, 241] on td "DJT" at bounding box center [1330, 238] width 31 height 9
click at [8, 58] on button "button" at bounding box center [8, 59] width 12 height 12
click at [33, 62] on span "Line" at bounding box center [44, 62] width 31 height 8
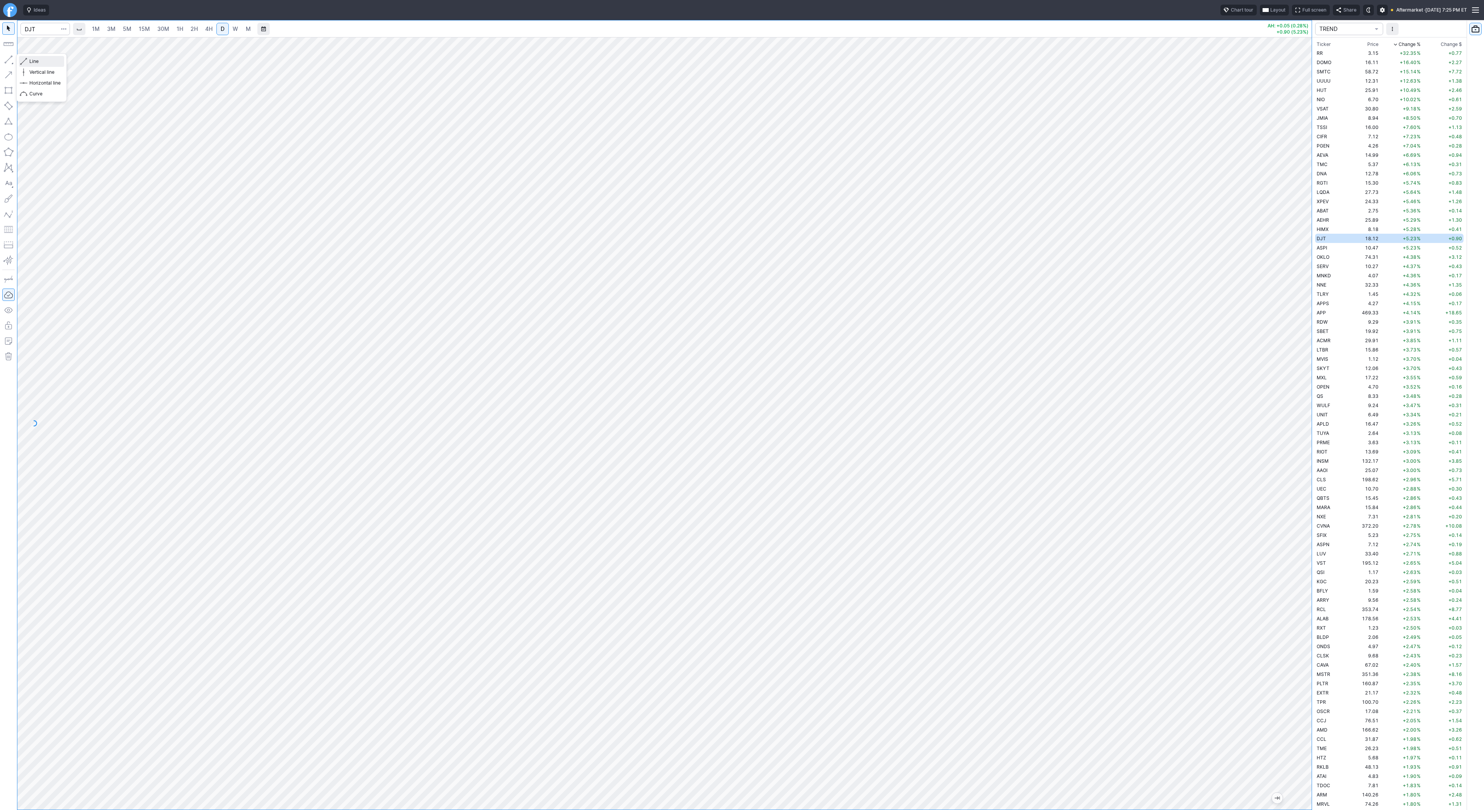
click at [41, 63] on div "Line Vertical line Horizontal line Curve" at bounding box center [41, 77] width 51 height 49
drag, startPoint x: 32, startPoint y: 61, endPoint x: 35, endPoint y: 66, distance: 5.7
click at [32, 61] on span "Line" at bounding box center [44, 62] width 31 height 8
click at [10, 58] on button "button" at bounding box center [8, 59] width 12 height 12
drag, startPoint x: 1307, startPoint y: 679, endPoint x: 1307, endPoint y: 722, distance: 42.9
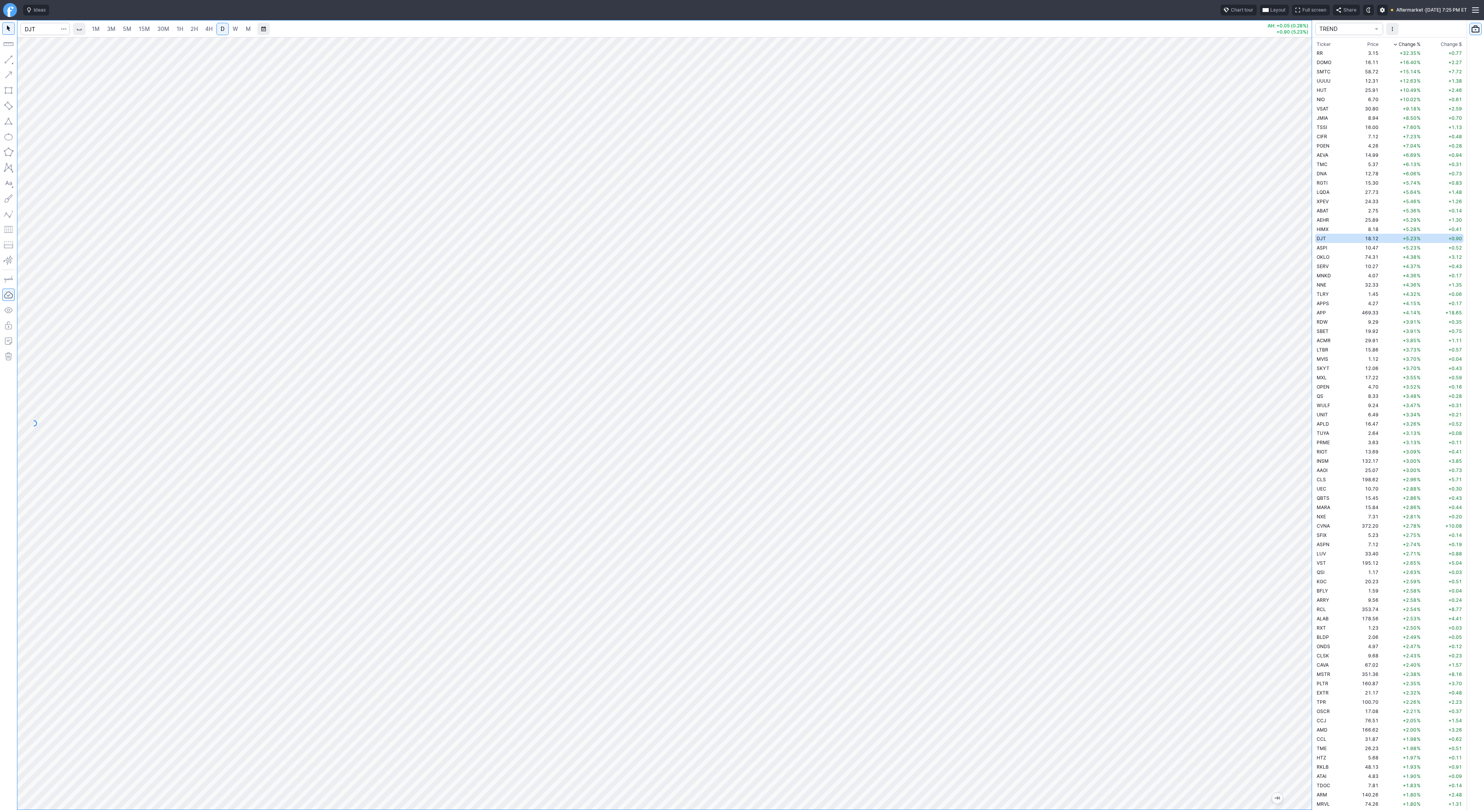
click at [1307, 722] on div at bounding box center [1303, 422] width 16 height 754
click at [43, 62] on span "Line" at bounding box center [44, 62] width 31 height 8
click at [8, 60] on button "button" at bounding box center [8, 59] width 12 height 12
